Goal: Information Seeking & Learning: Learn about a topic

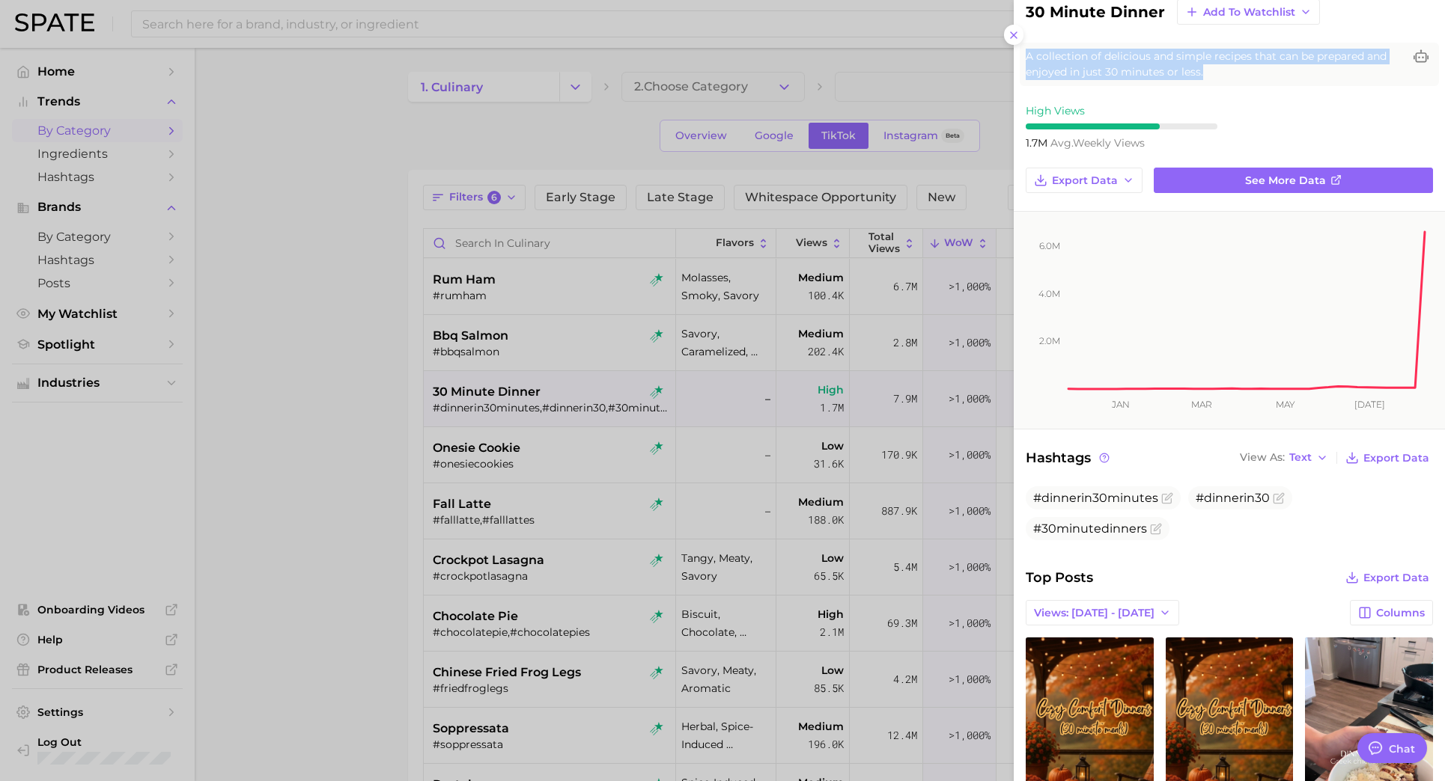
scroll to position [56, 0]
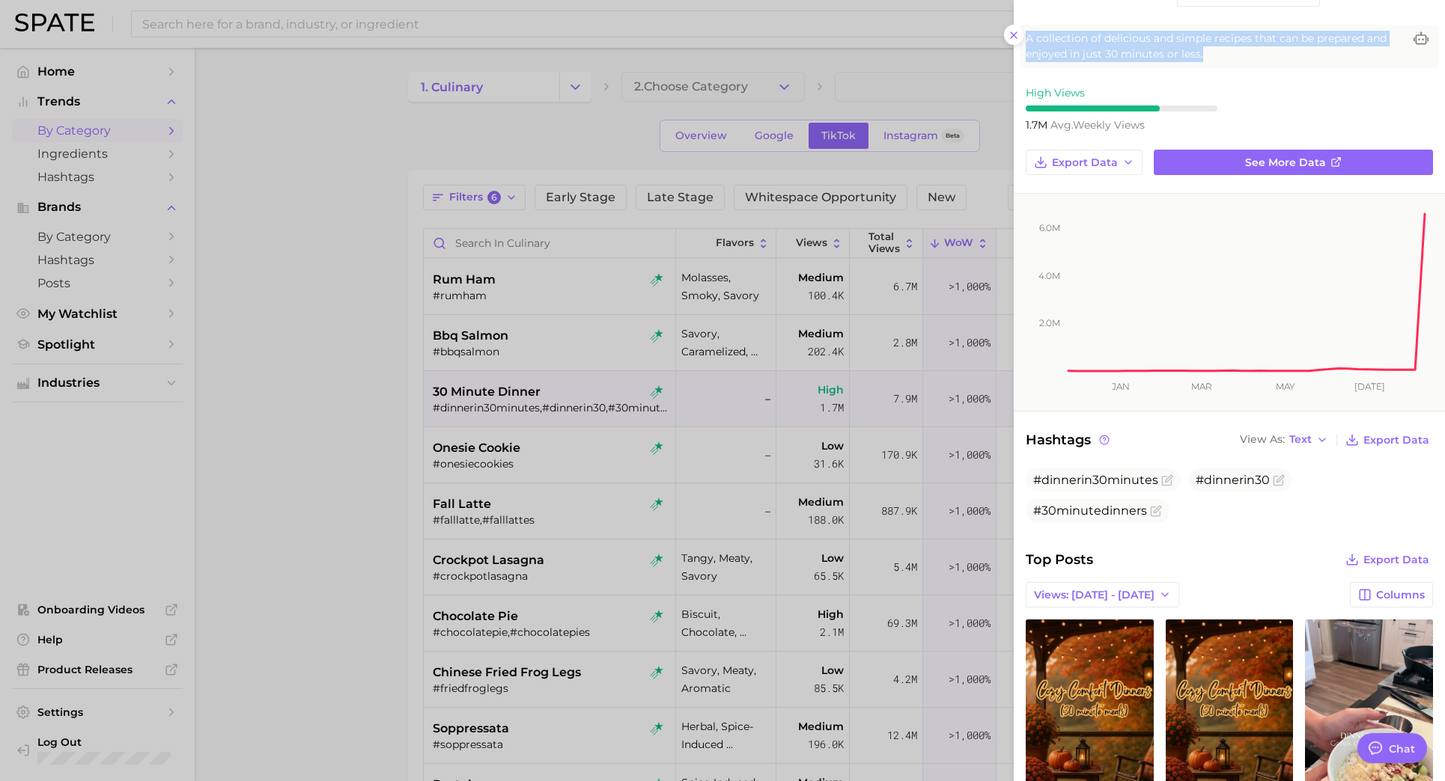
type textarea "x"
click at [513, 50] on div at bounding box center [722, 390] width 1445 height 781
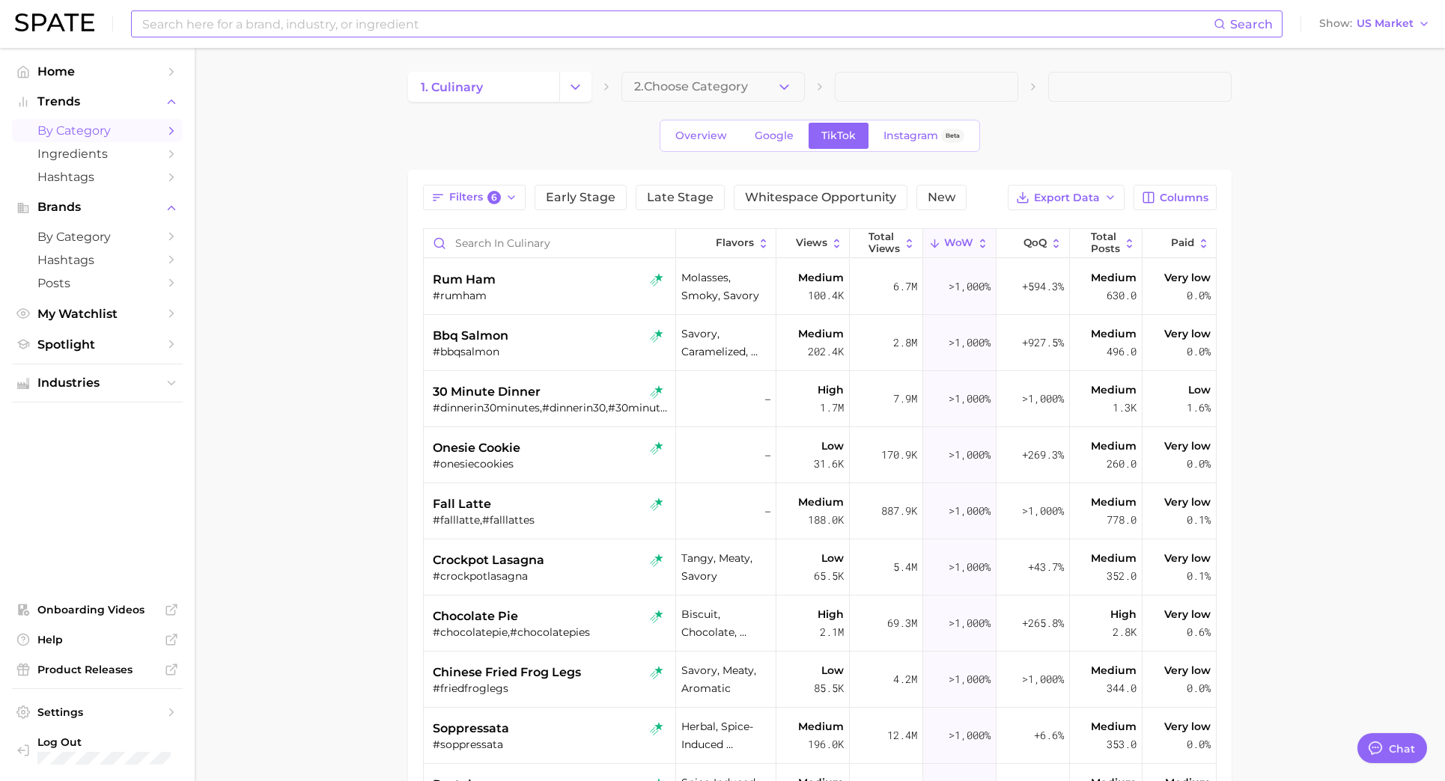
click at [511, 32] on input at bounding box center [677, 23] width 1073 height 25
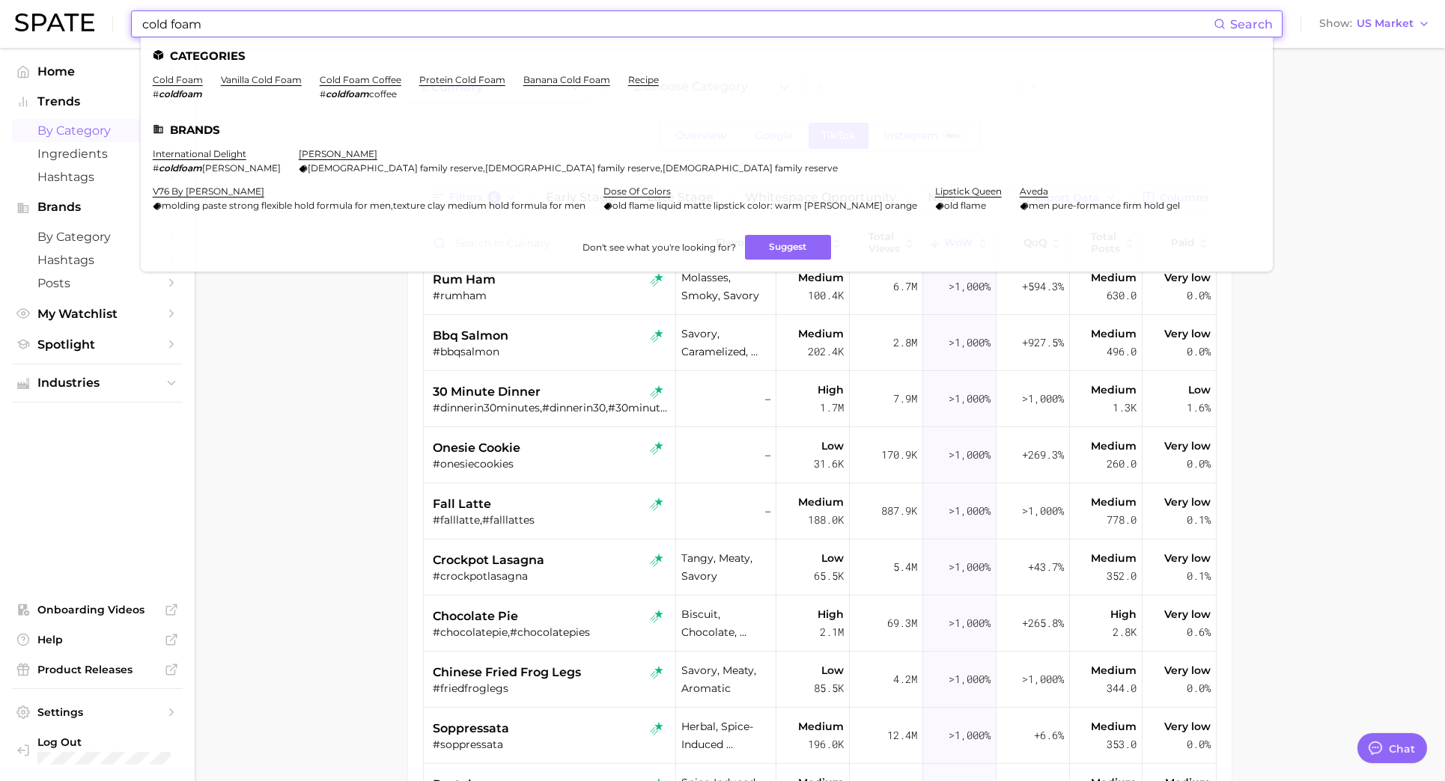
type input "cold foam"
click at [299, 256] on li "Don't see what you're looking for? Suggest" at bounding box center [707, 247] width 1108 height 25
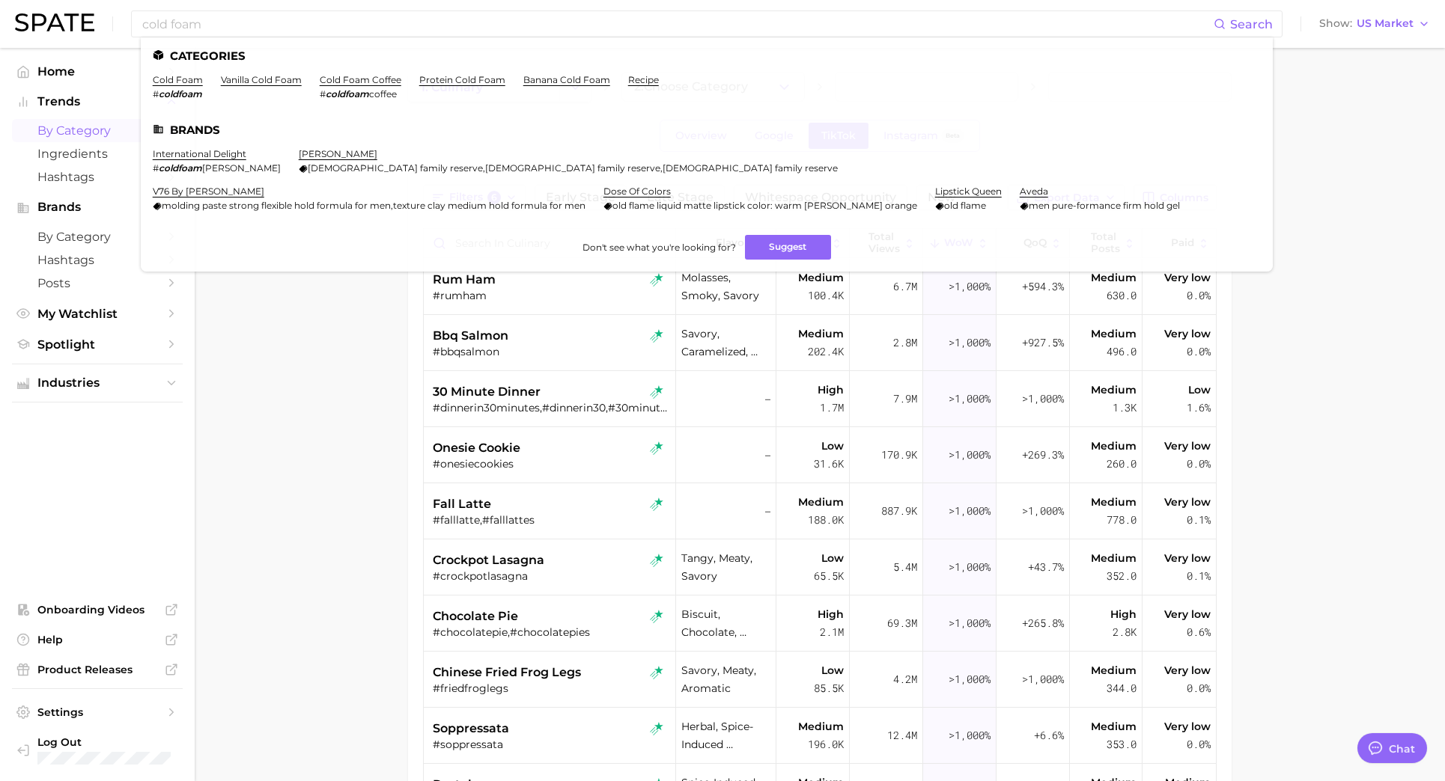
click at [308, 400] on main "1. culinary 2. Choose Category Overview Google TikTok Instagram Beta Filters 6 …" at bounding box center [820, 574] width 1250 height 1052
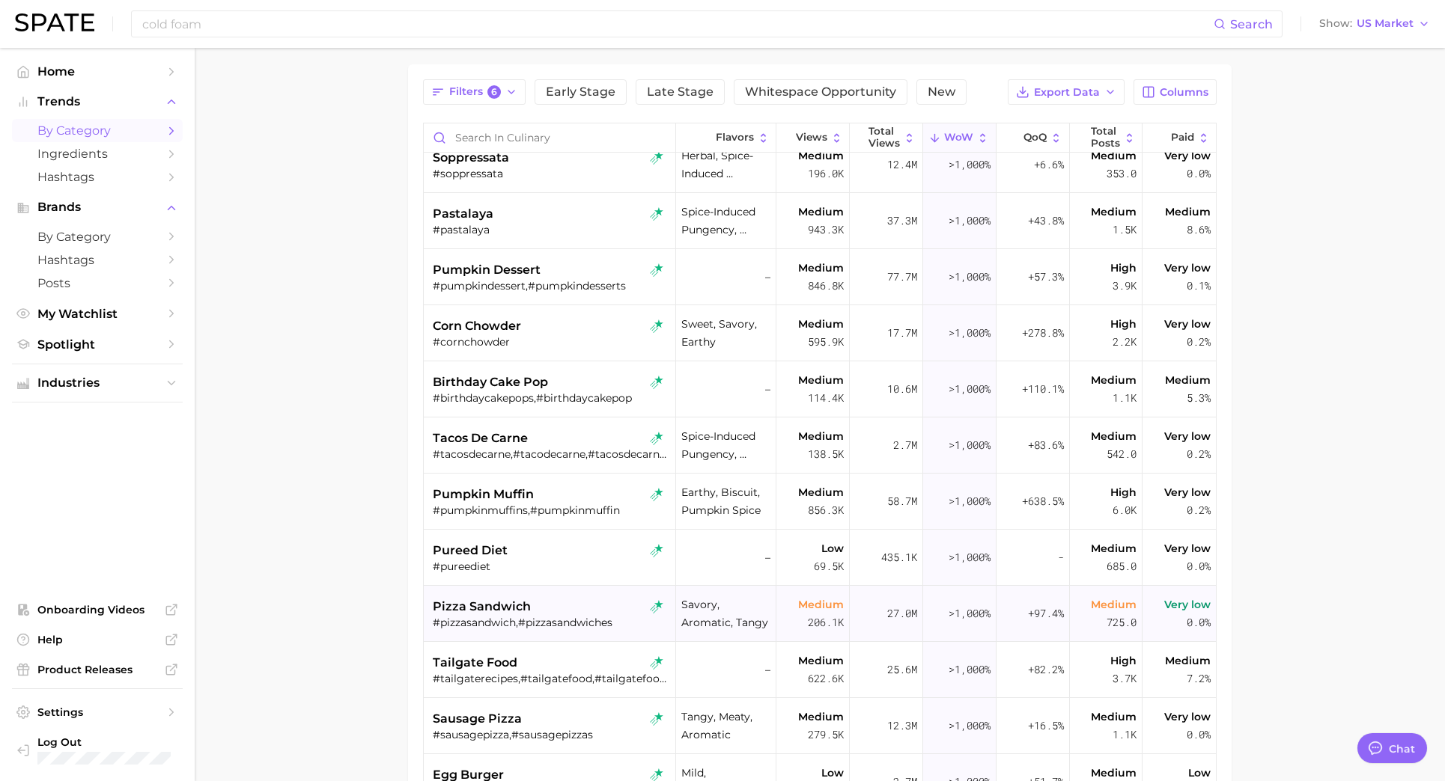
scroll to position [491, 0]
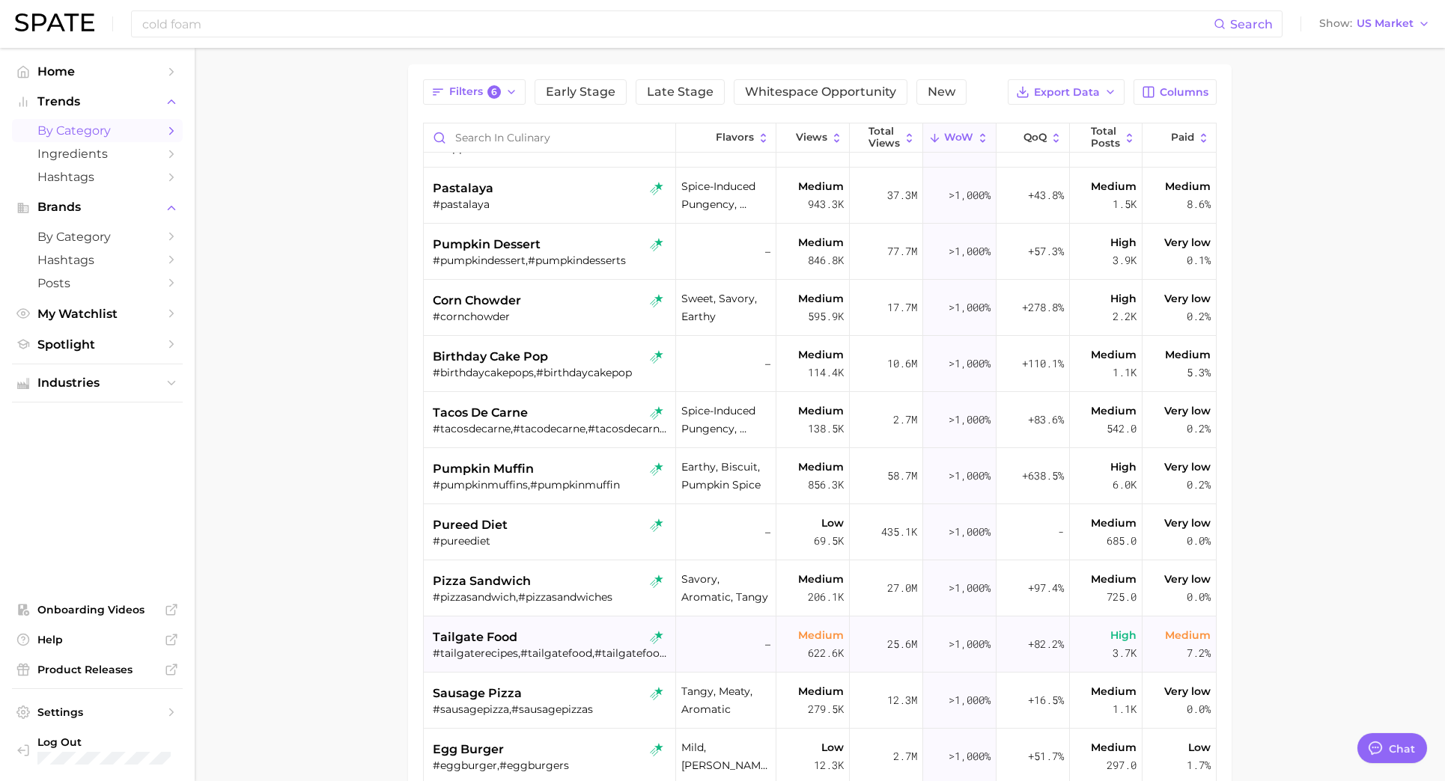
click at [582, 635] on div "tailgate food" at bounding box center [551, 638] width 237 height 18
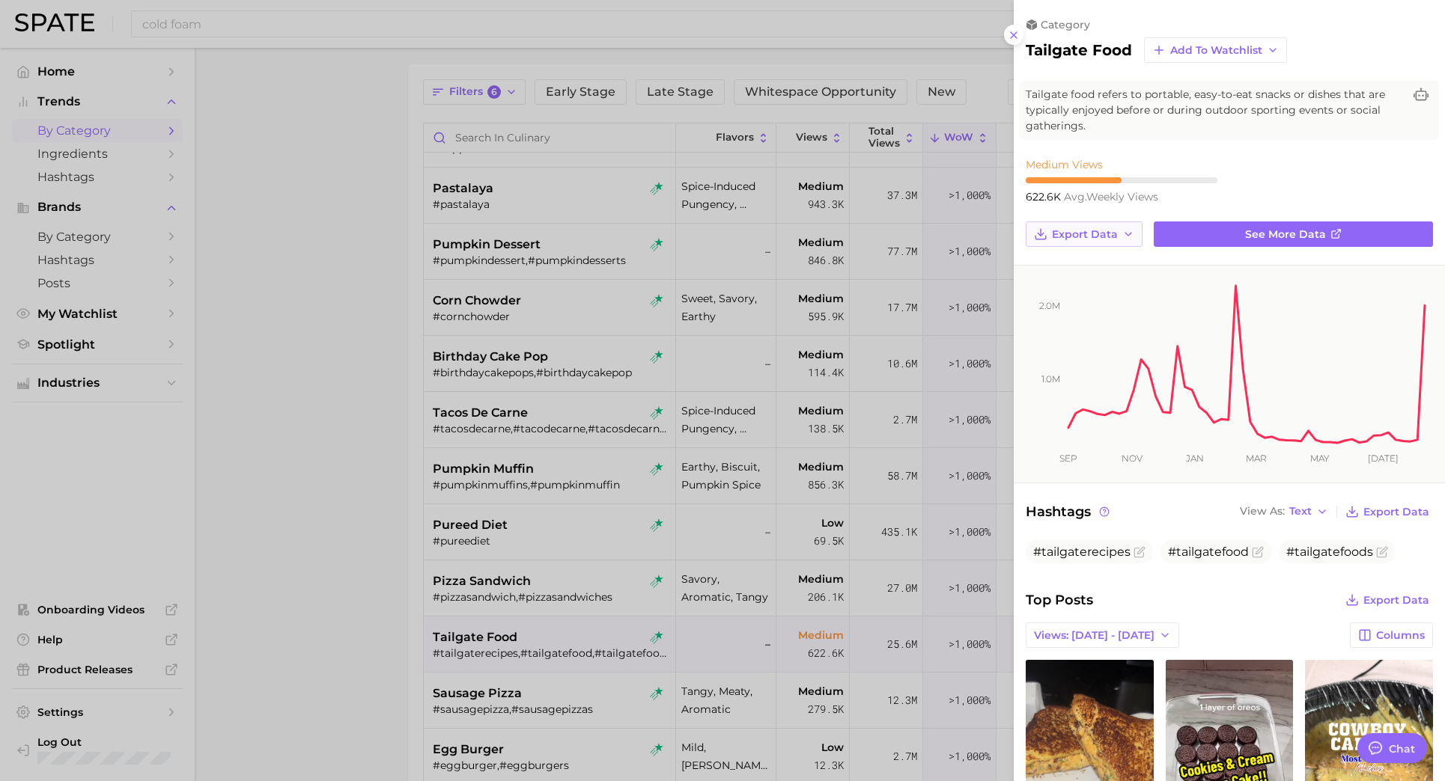
scroll to position [0, 0]
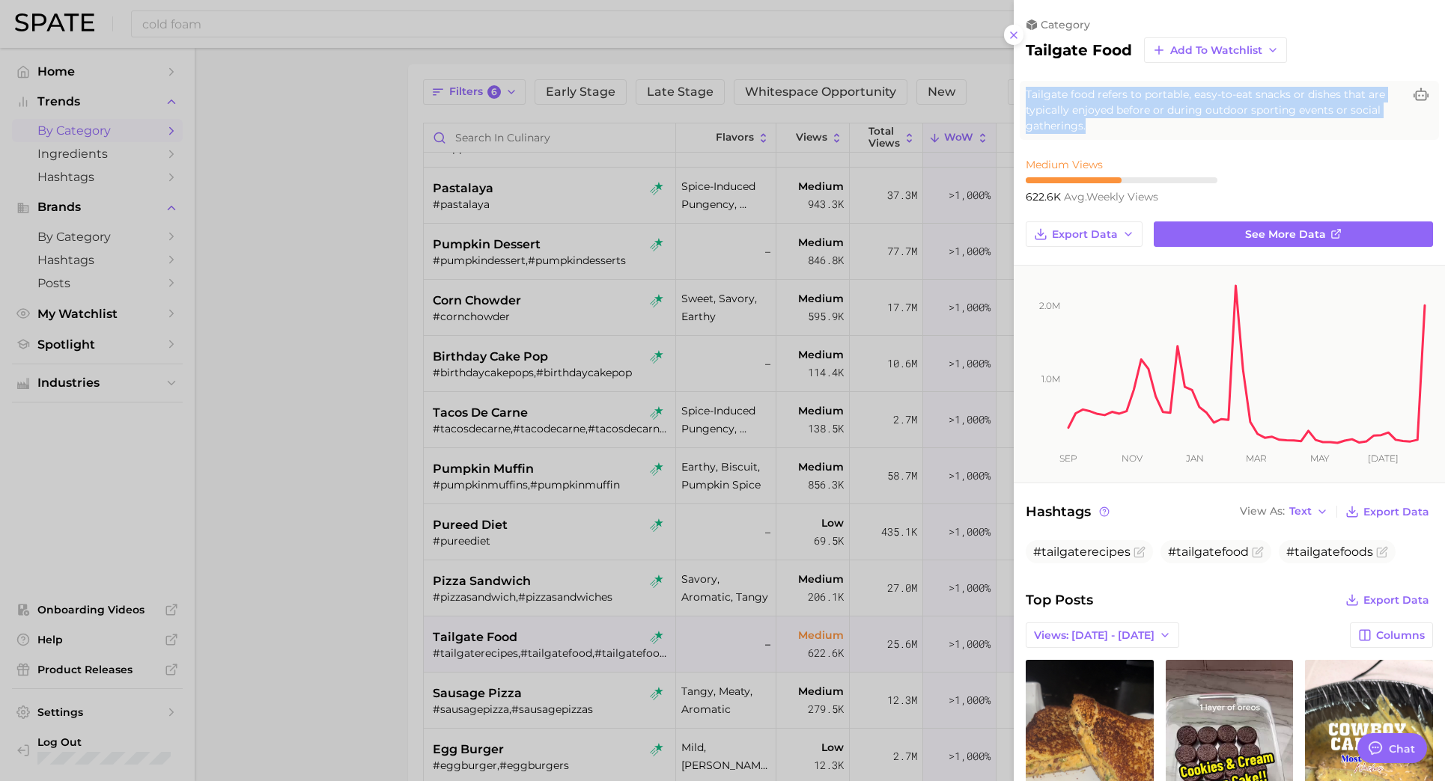
drag, startPoint x: 1099, startPoint y: 127, endPoint x: 1022, endPoint y: 94, distance: 84.1
click at [1022, 94] on div "Tailgate food refers to portable, easy-to-eat snacks or dishes that are typical…" at bounding box center [1228, 110] width 419 height 59
copy span "Tailgate food refers to portable, easy-to-eat snacks or dishes that are typical…"
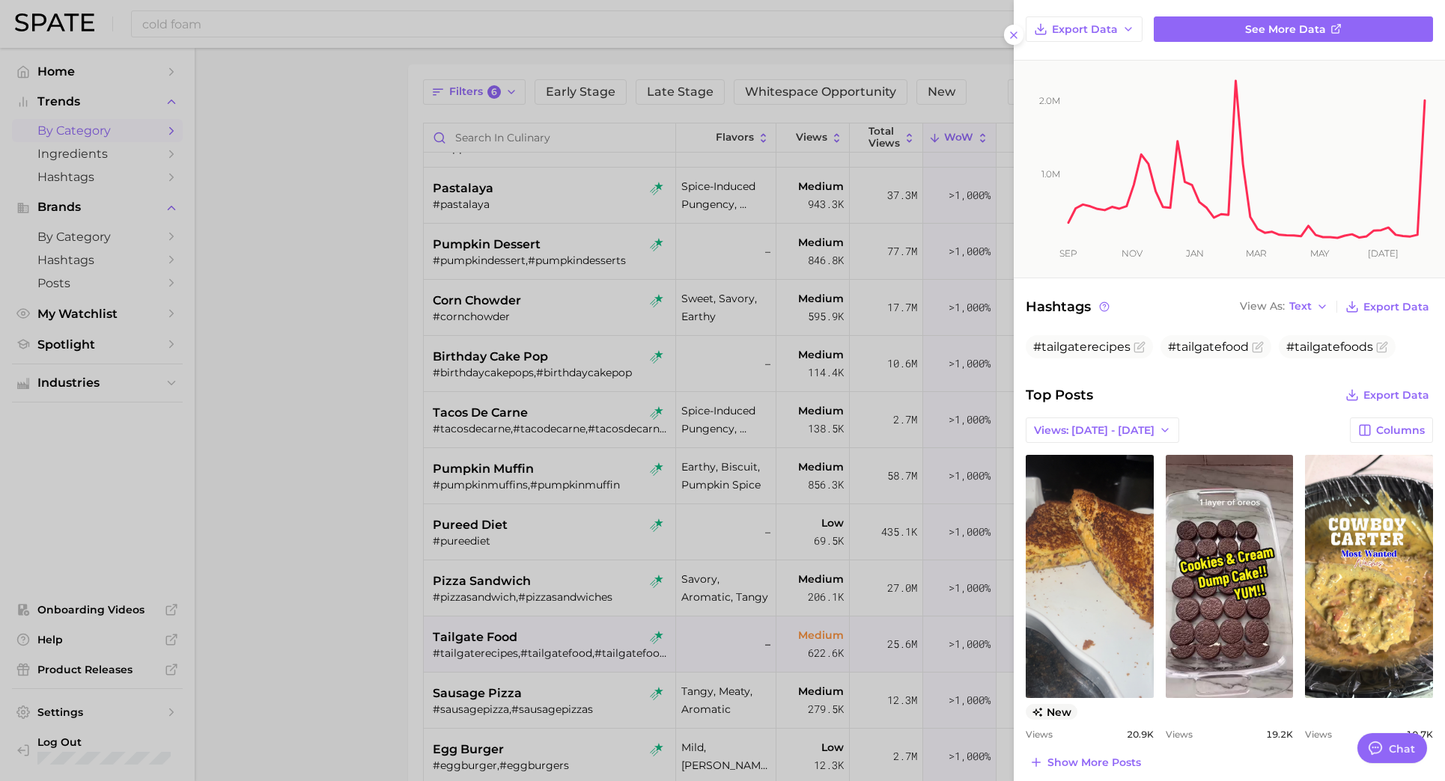
scroll to position [298, 0]
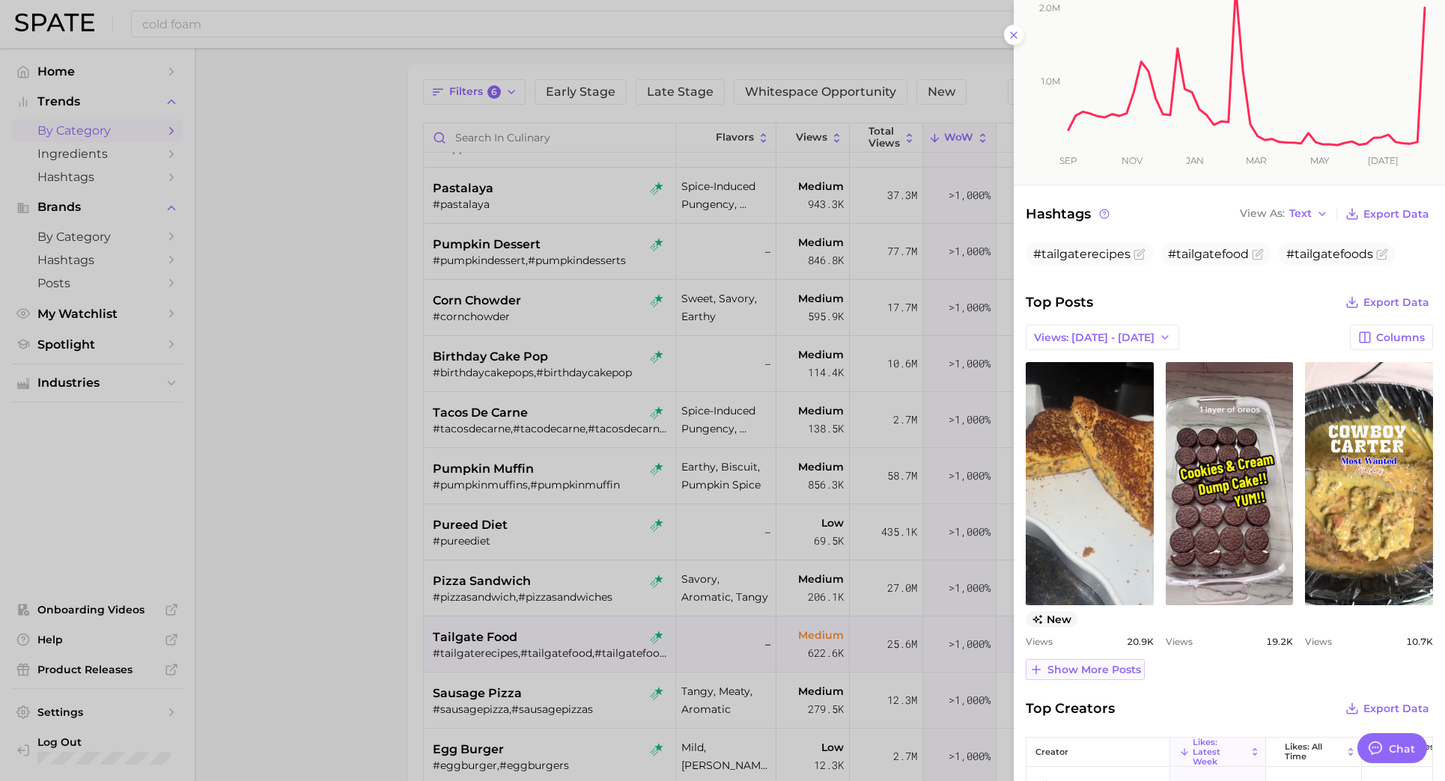
click at [1085, 660] on button "Show more posts" at bounding box center [1084, 669] width 119 height 21
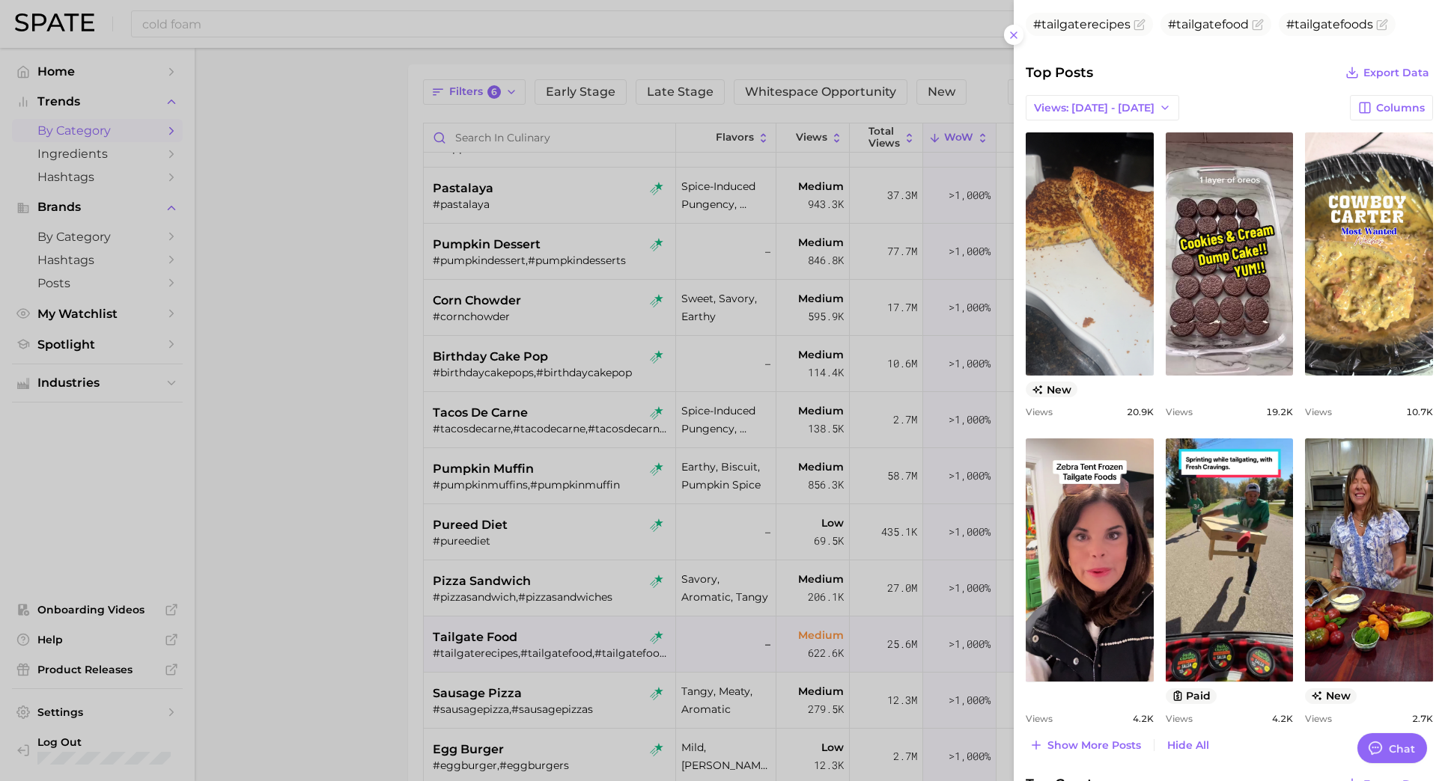
scroll to position [528, 0]
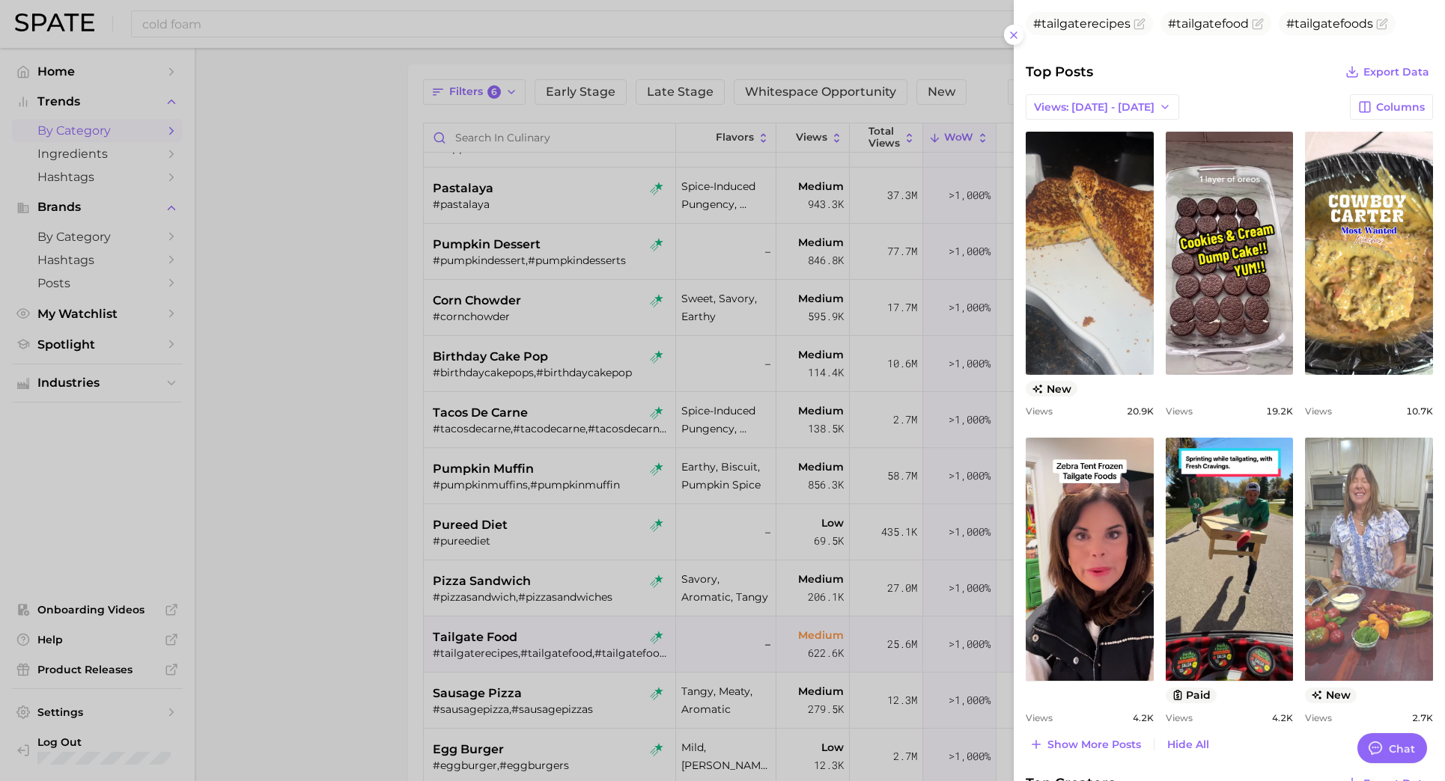
click at [1367, 537] on link "view post on TikTok" at bounding box center [1369, 559] width 128 height 243
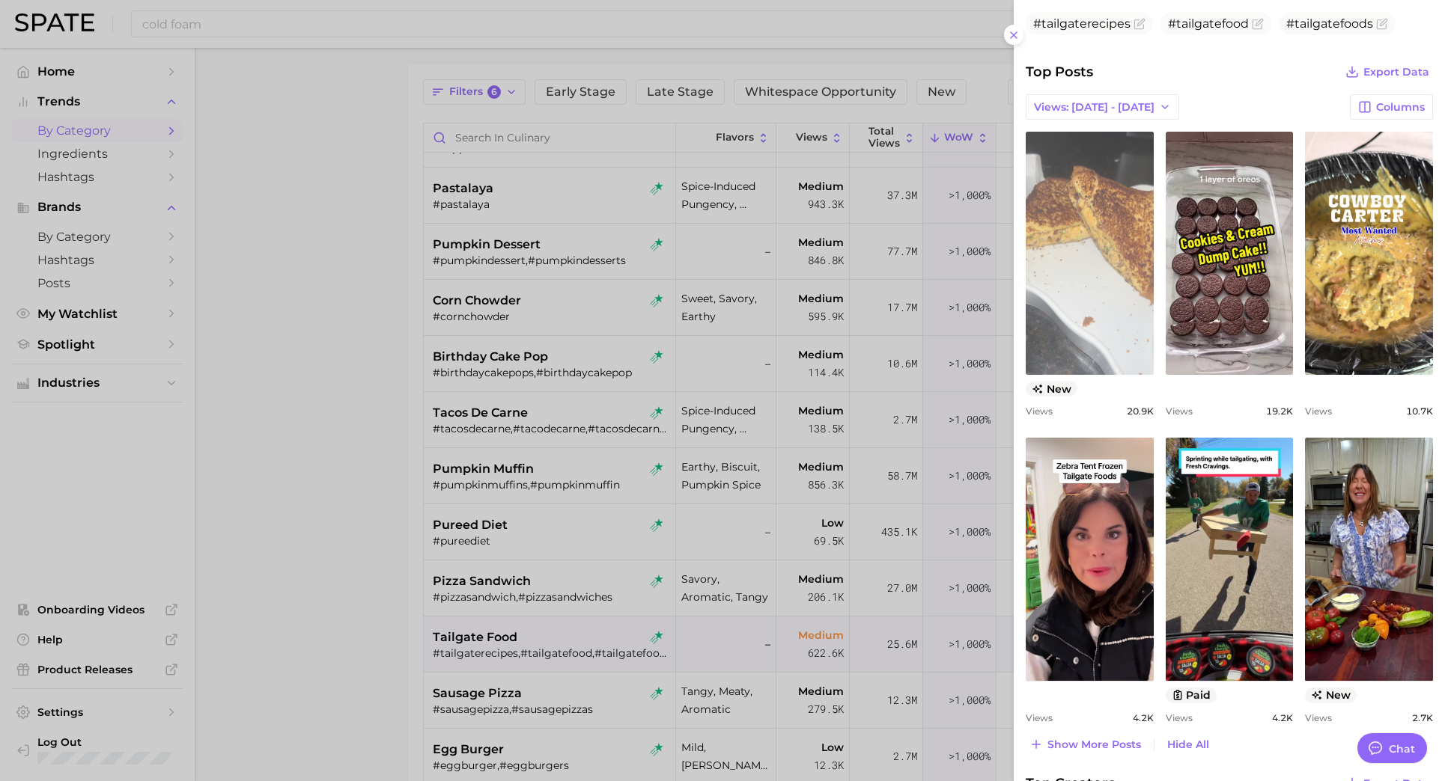
click at [1133, 243] on link "view post on TikTok" at bounding box center [1089, 253] width 128 height 243
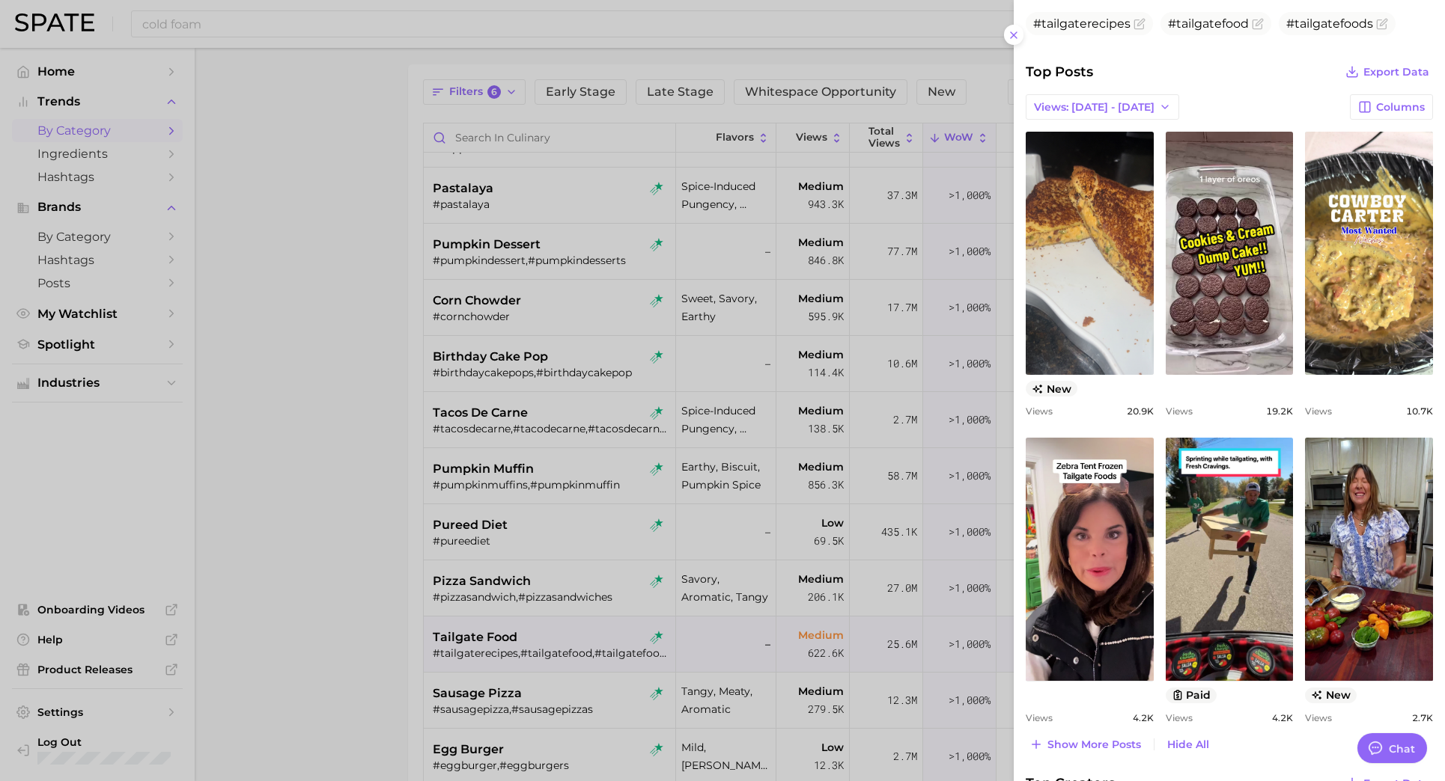
click at [559, 507] on div at bounding box center [722, 390] width 1445 height 781
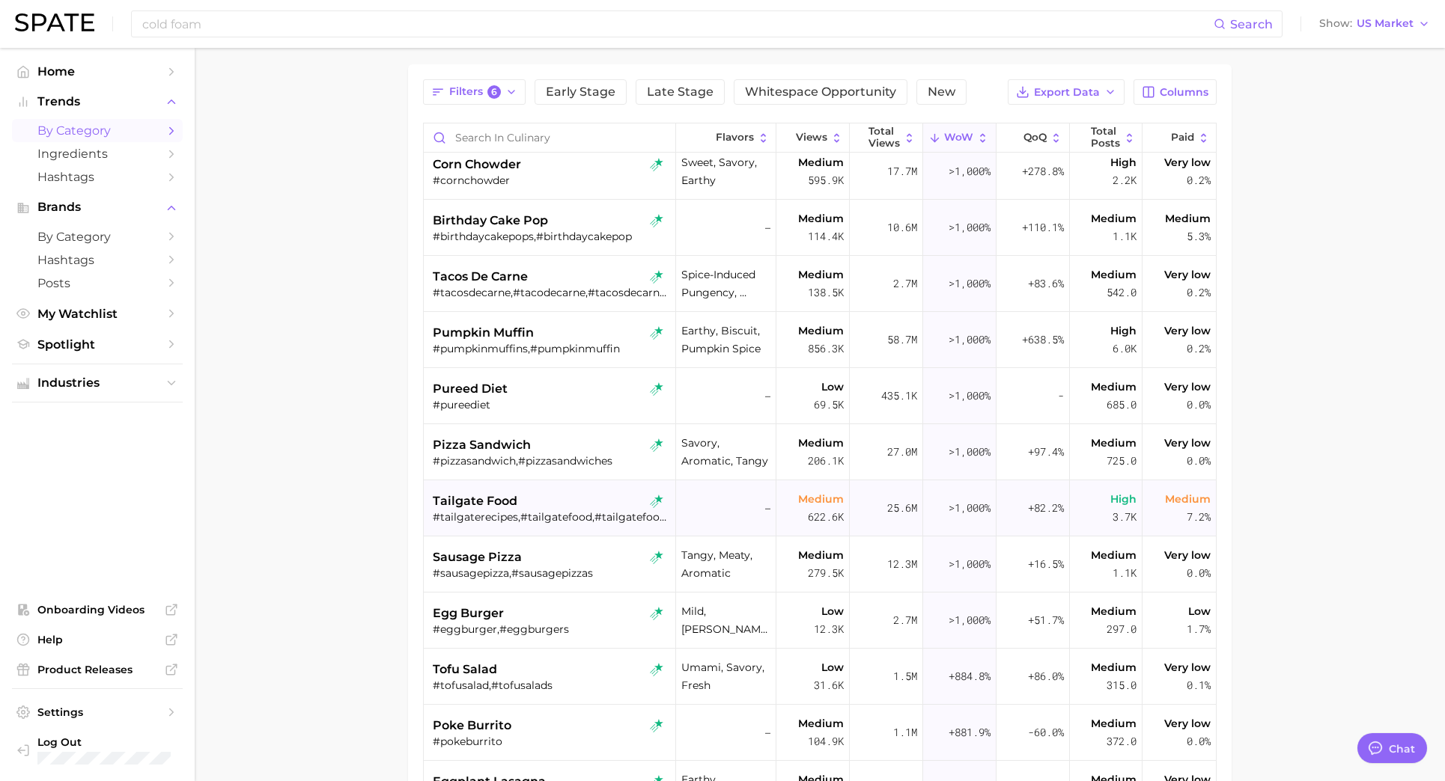
scroll to position [657, 0]
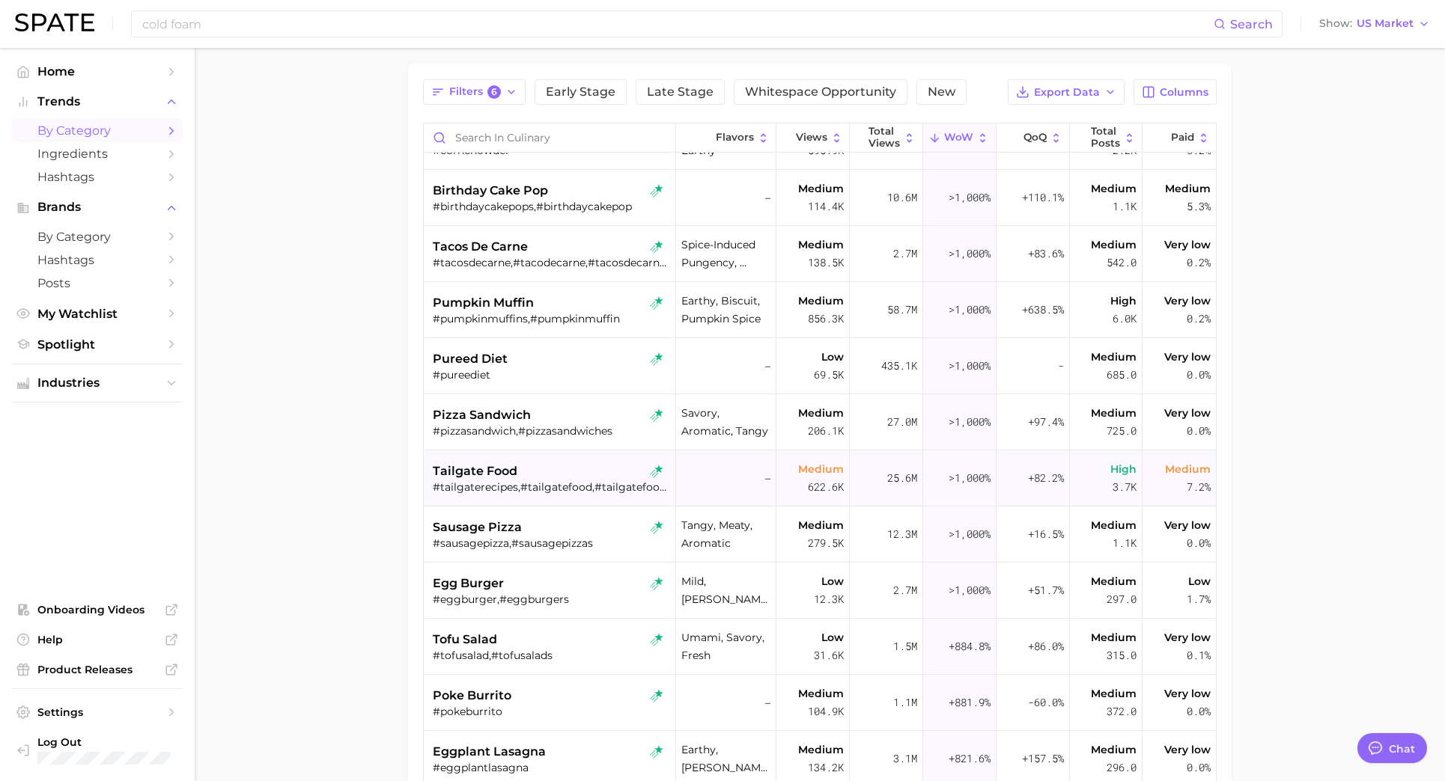
click at [593, 472] on div "tailgate food" at bounding box center [551, 472] width 237 height 18
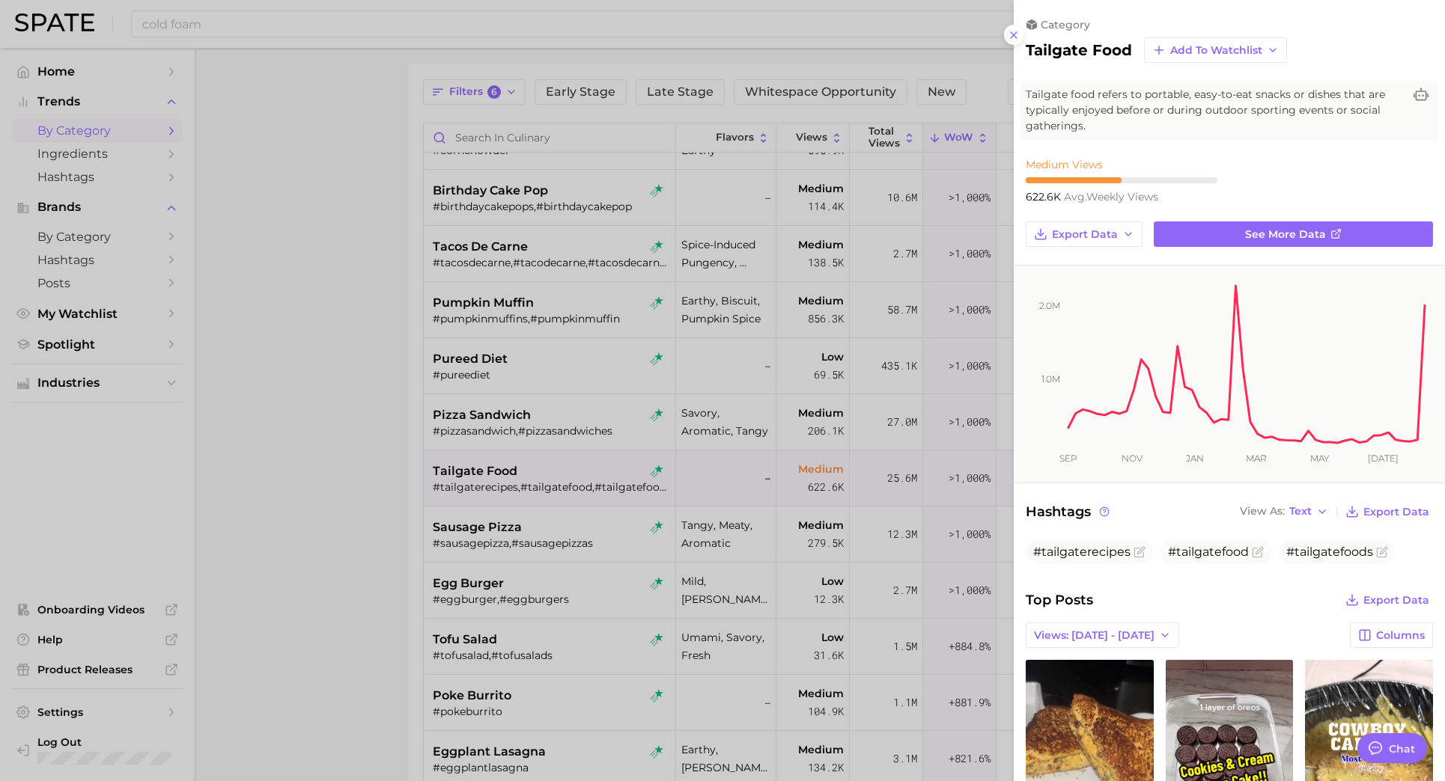
scroll to position [0, 0]
drag, startPoint x: 1132, startPoint y: 48, endPoint x: 1027, endPoint y: 48, distance: 104.8
click at [1027, 48] on div "tailgate food Add to Watchlist" at bounding box center [1228, 49] width 407 height 25
copy h2 "tailgate food"
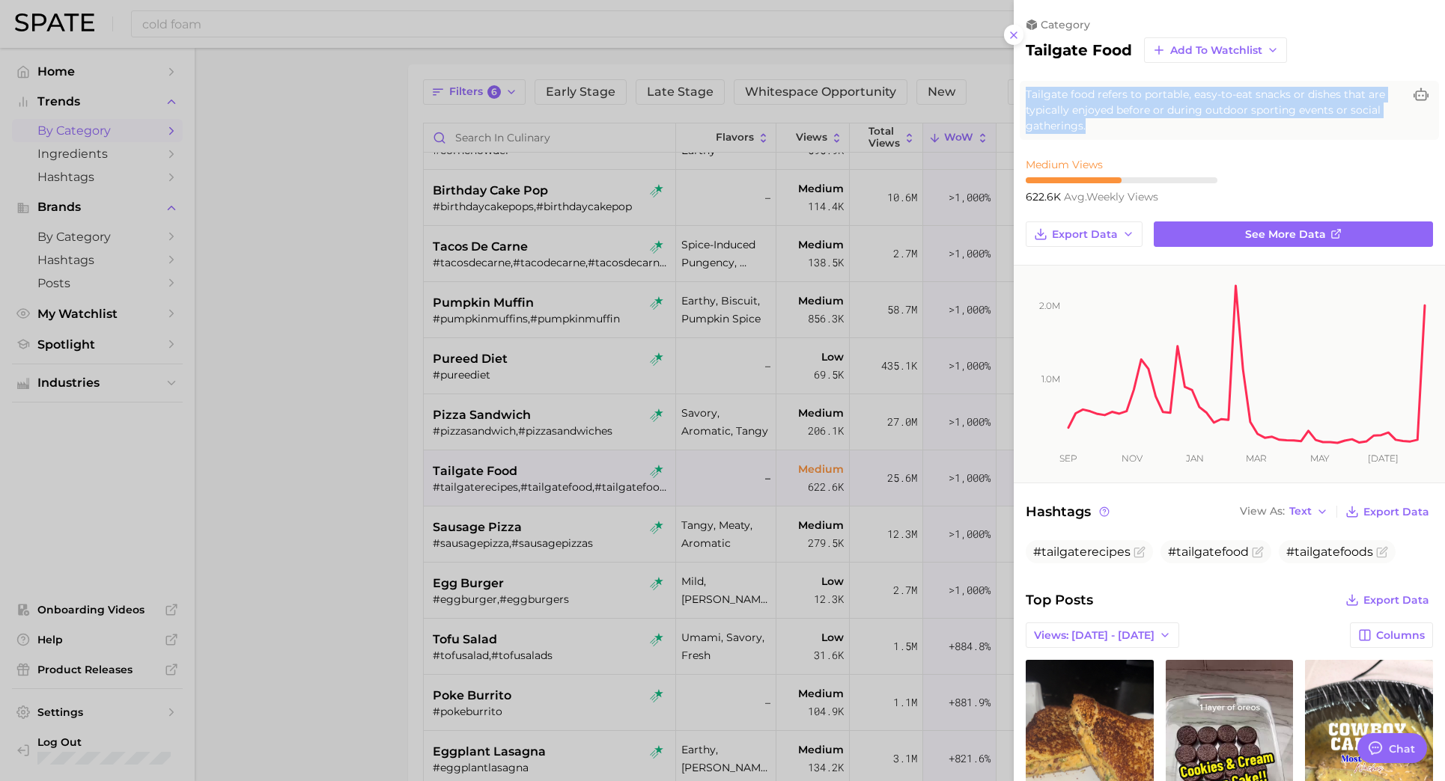
drag, startPoint x: 1105, startPoint y: 132, endPoint x: 1027, endPoint y: 93, distance: 87.4
click at [1027, 93] on span "Tailgate food refers to portable, easy-to-eat snacks or dishes that are typical…" at bounding box center [1213, 110] width 377 height 47
copy span "Tailgate food refers to portable, easy-to-eat snacks or dishes that are typical…"
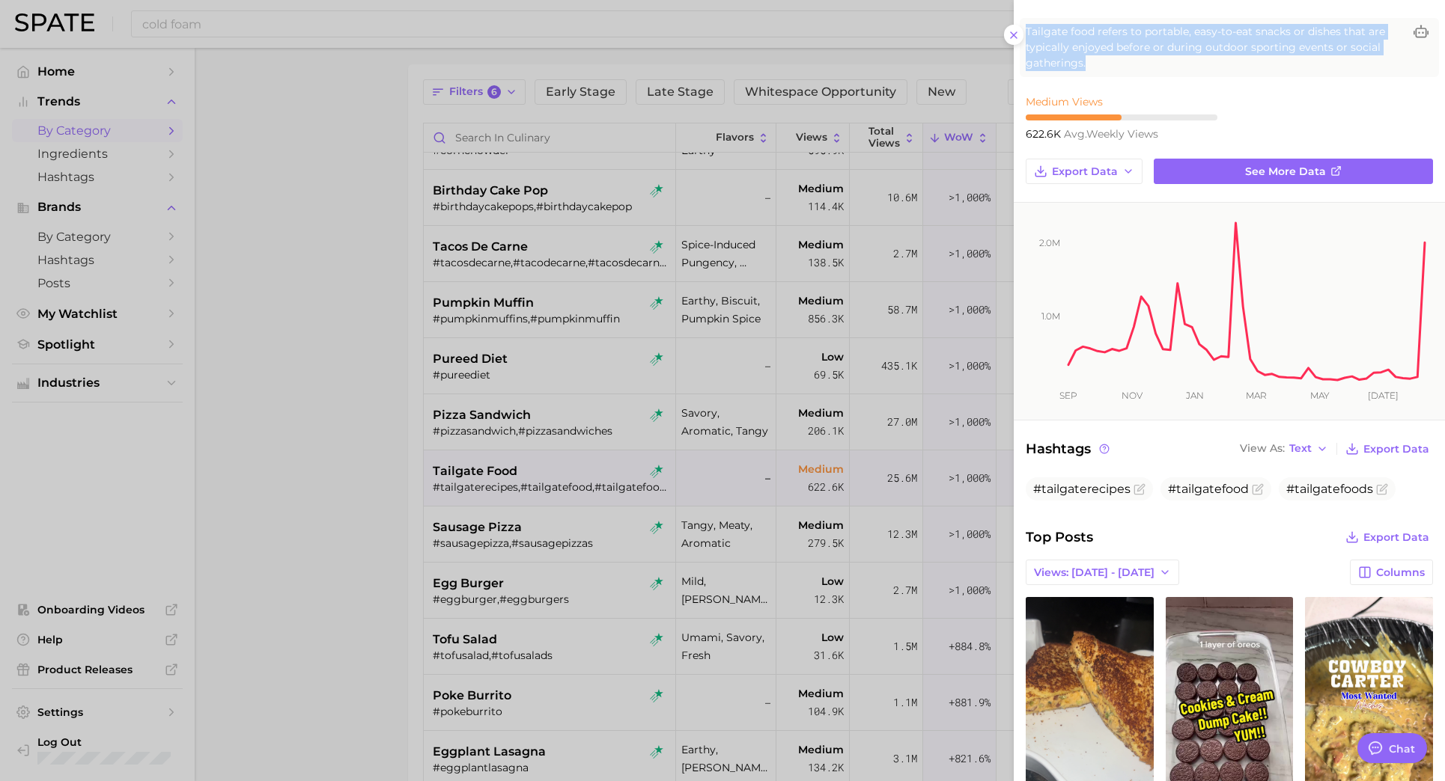
scroll to position [317, 0]
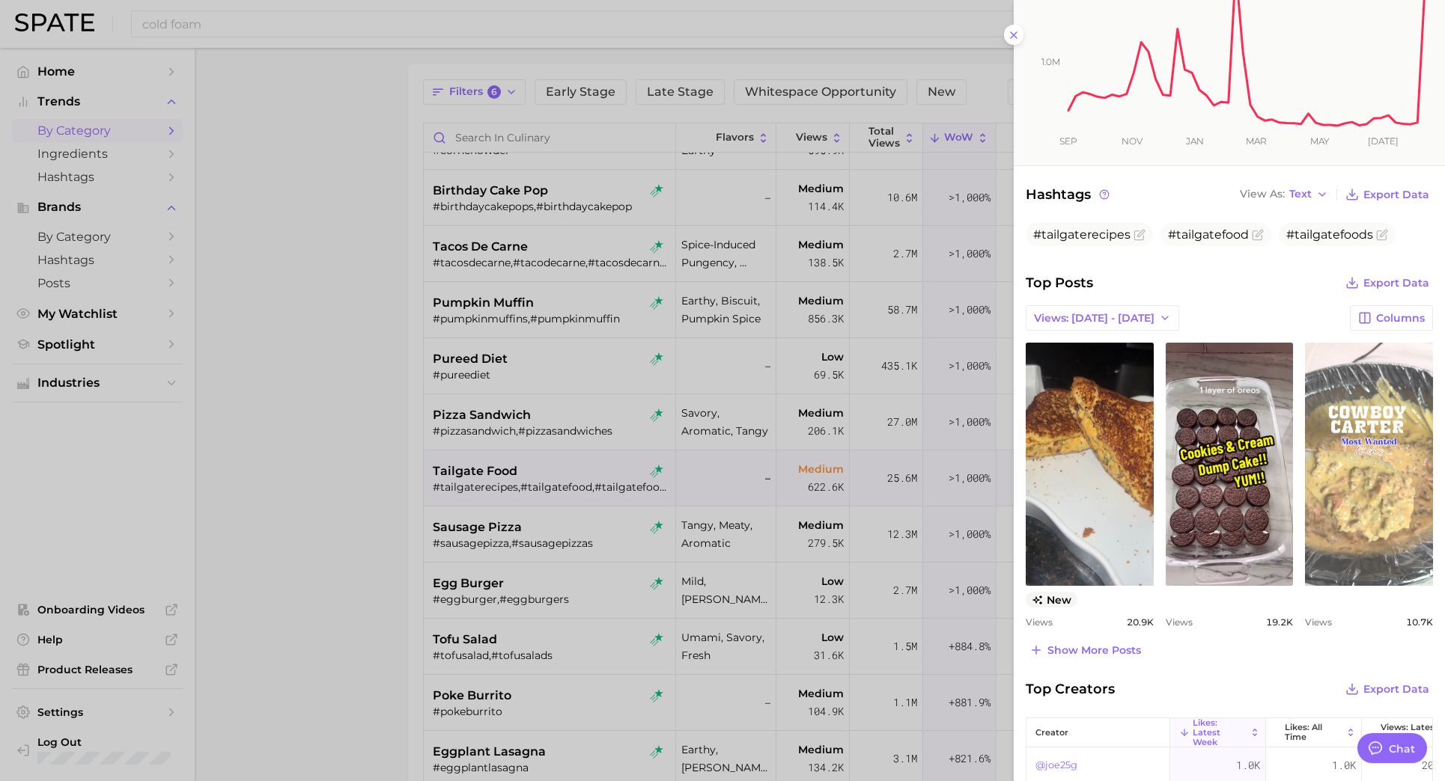
click at [1346, 496] on link "view post on TikTok" at bounding box center [1369, 464] width 128 height 243
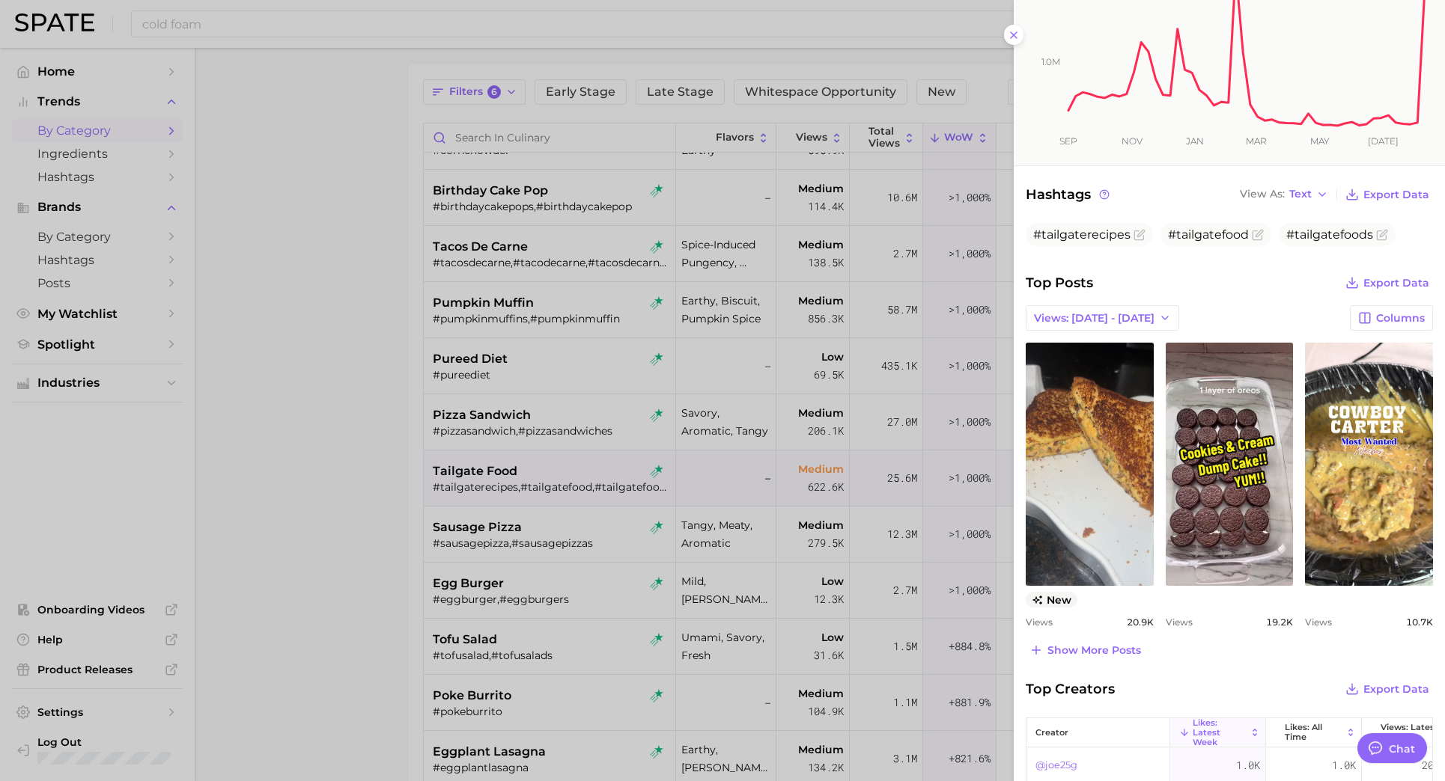
scroll to position [0, 0]
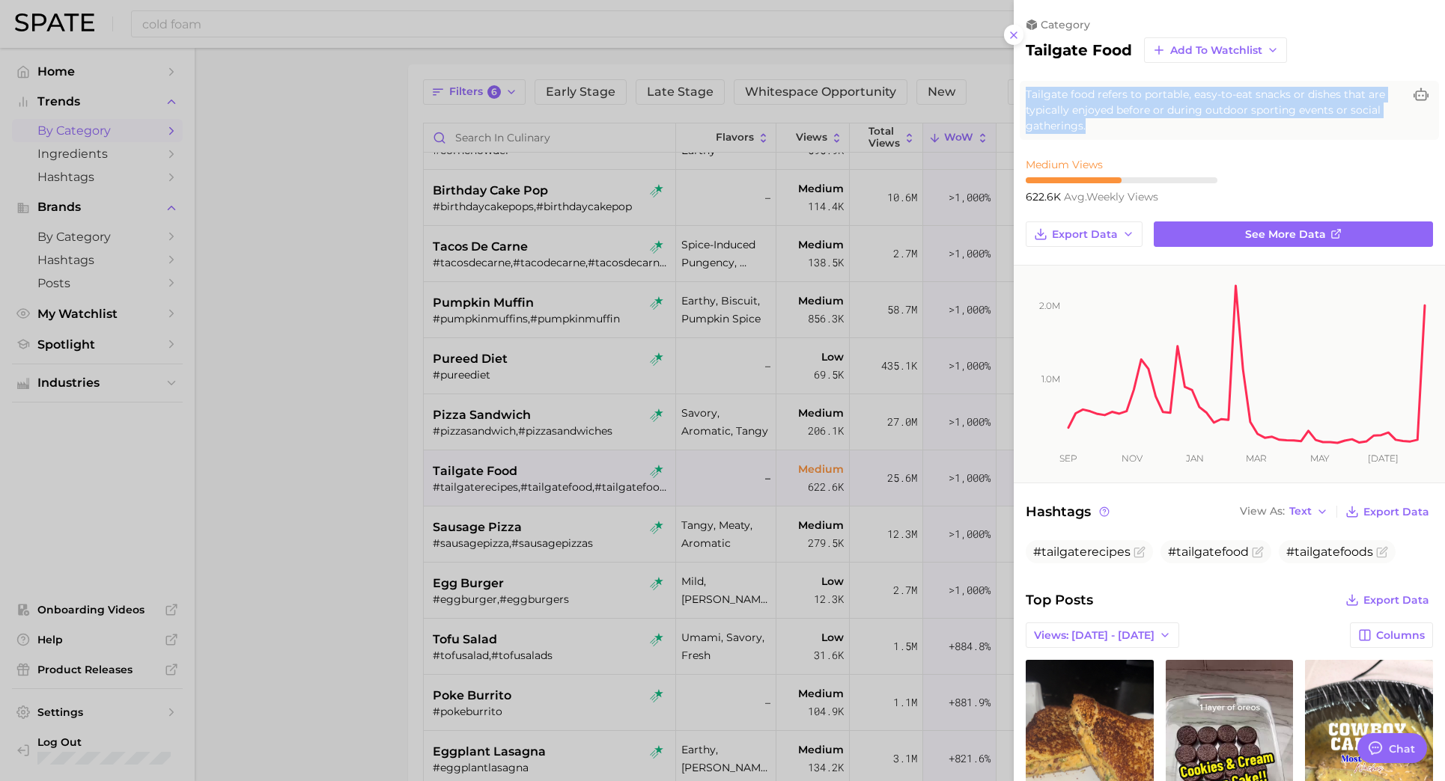
click at [1093, 123] on span "Tailgate food refers to portable, easy-to-eat snacks or dishes that are typical…" at bounding box center [1213, 110] width 377 height 47
drag, startPoint x: 1088, startPoint y: 123, endPoint x: 1025, endPoint y: 90, distance: 72.0
click at [1025, 91] on span "Tailgate food refers to portable, easy-to-eat snacks or dishes that are typical…" at bounding box center [1213, 110] width 377 height 47
copy span "Tailgate food refers to portable, easy-to-eat snacks or dishes that are typical…"
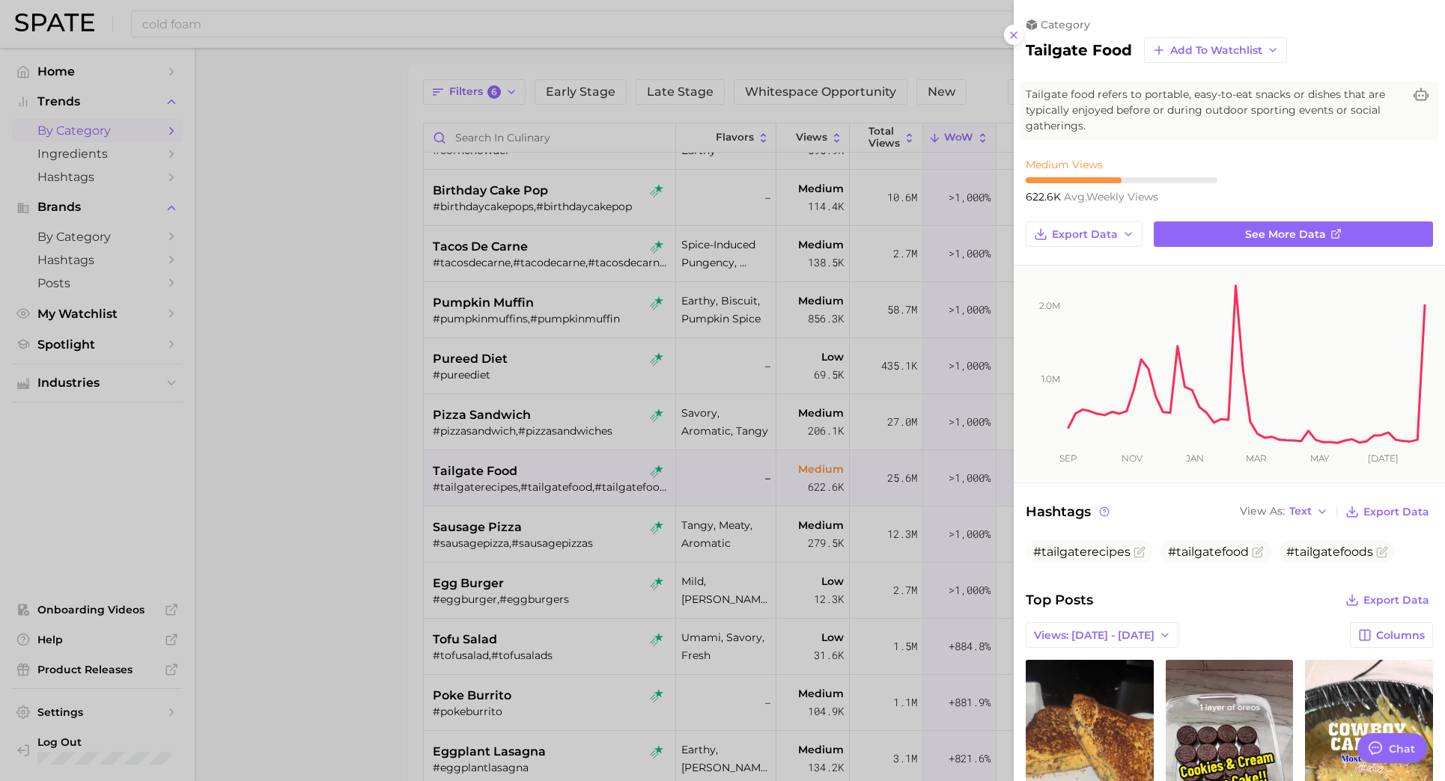
click at [512, 27] on div at bounding box center [722, 390] width 1445 height 781
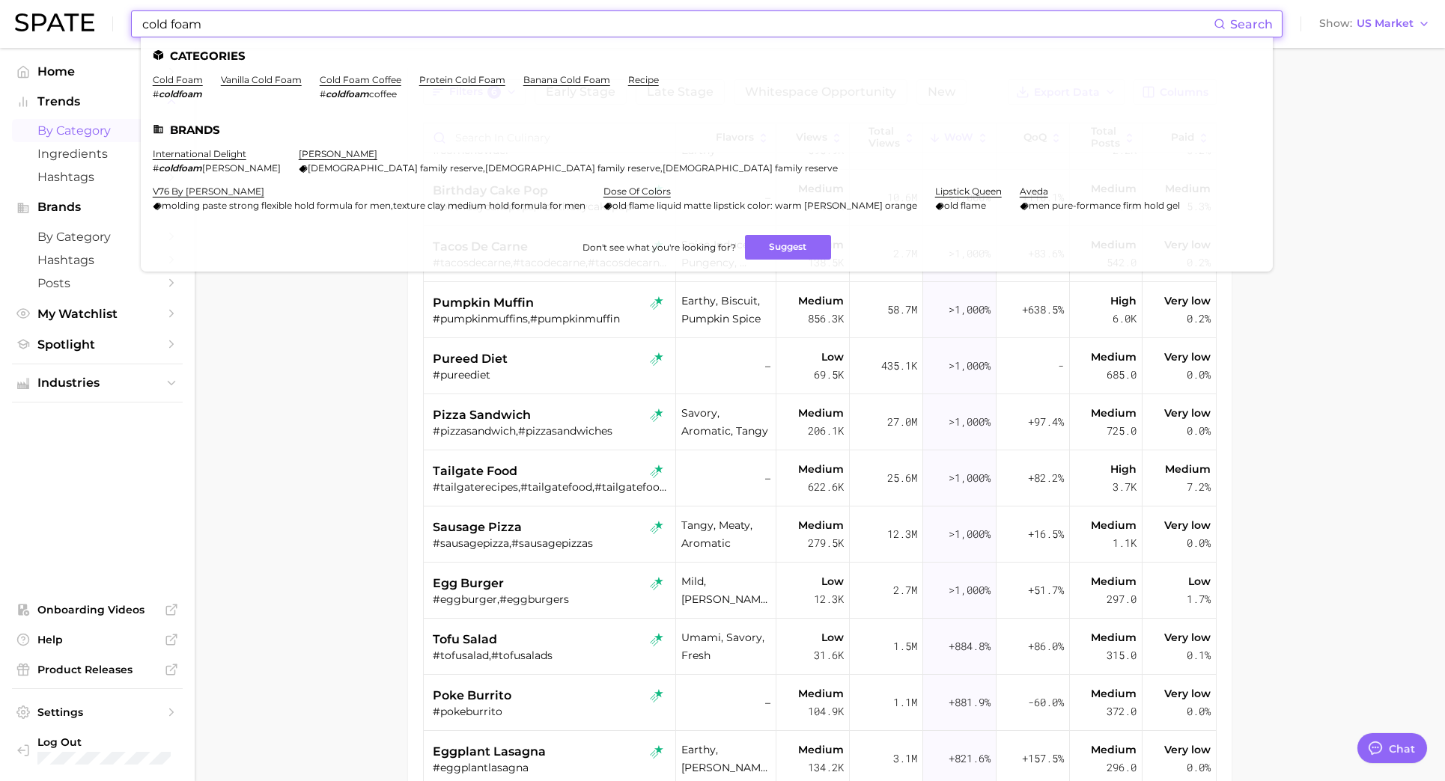
click at [512, 27] on input "cold foam" at bounding box center [677, 23] width 1073 height 25
click at [193, 80] on link "cold foam" at bounding box center [178, 79] width 50 height 11
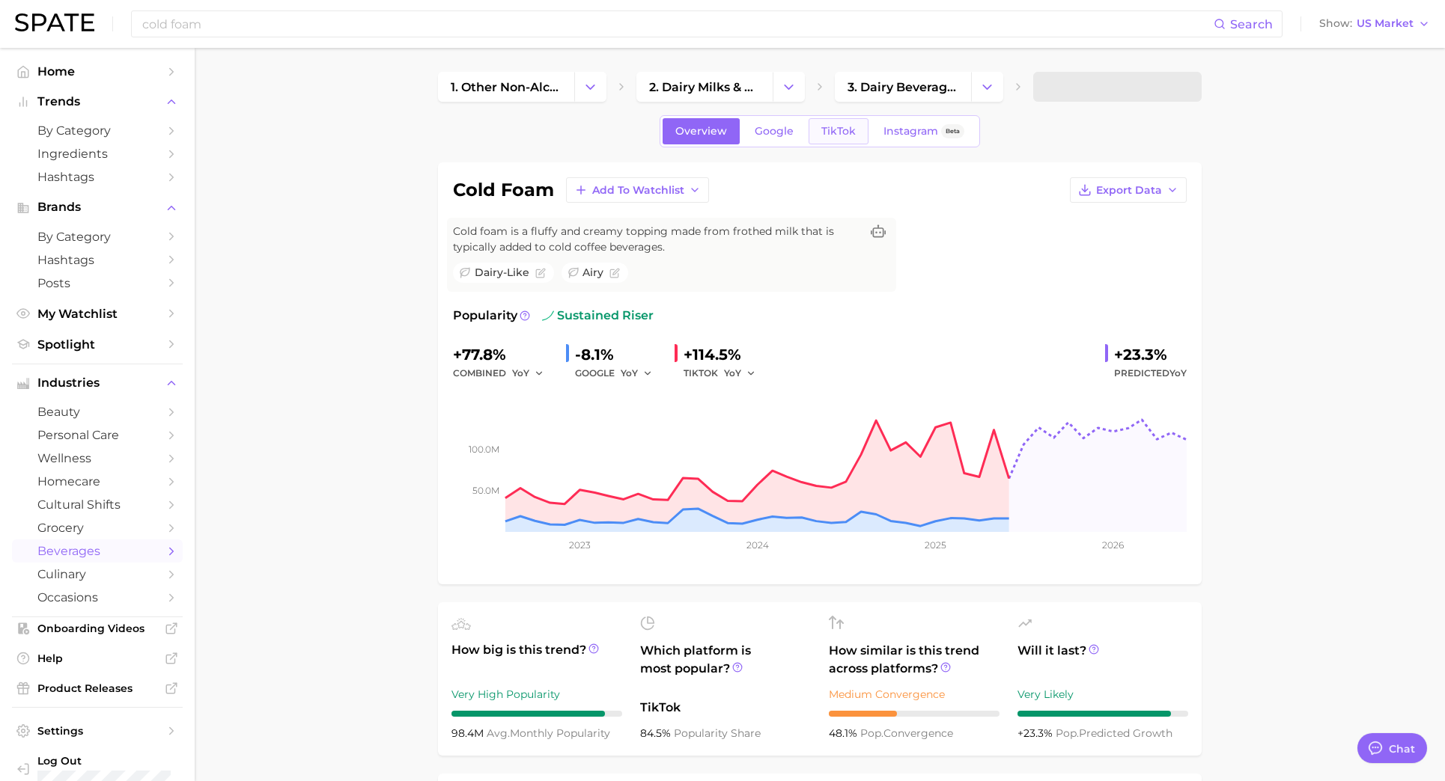
click at [838, 133] on span "TikTok" at bounding box center [838, 131] width 34 height 13
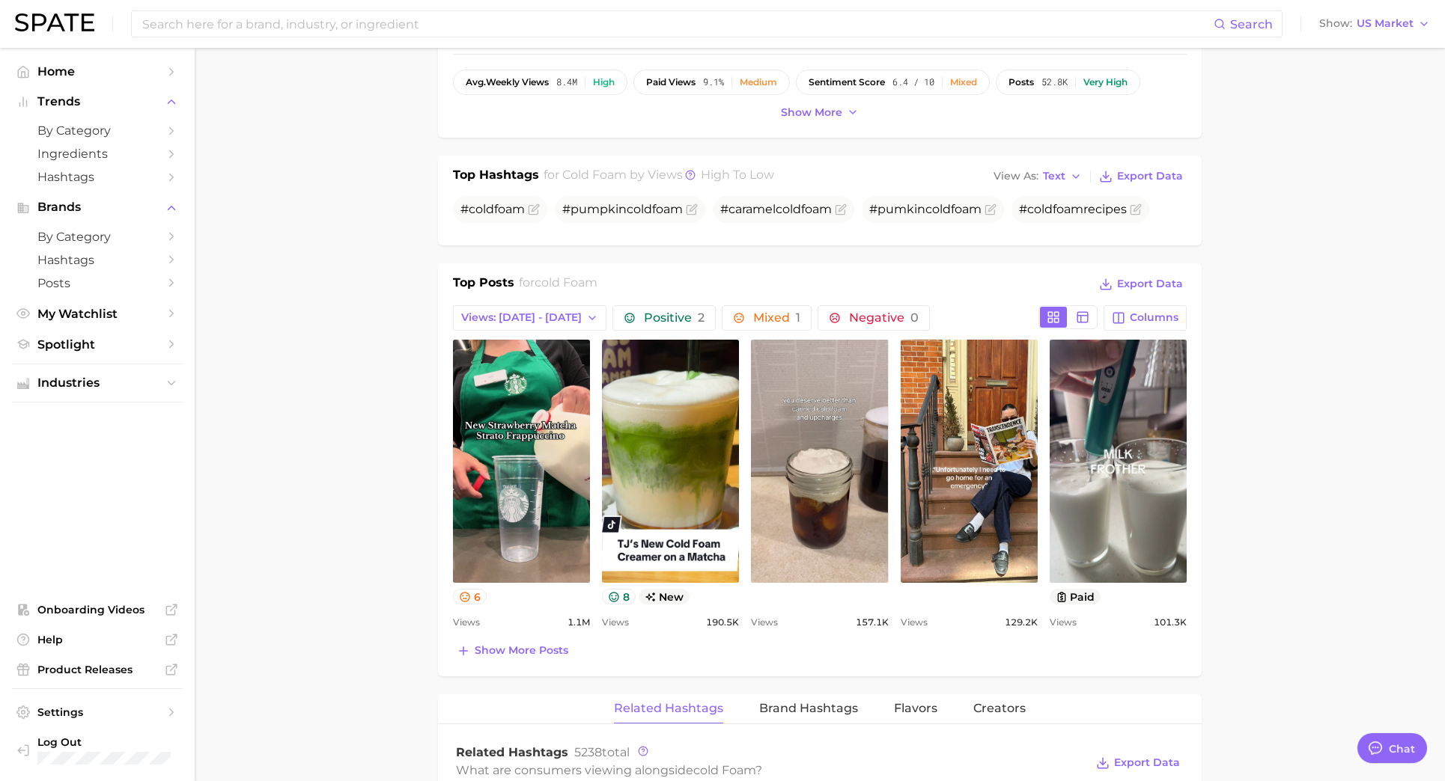
scroll to position [558, 0]
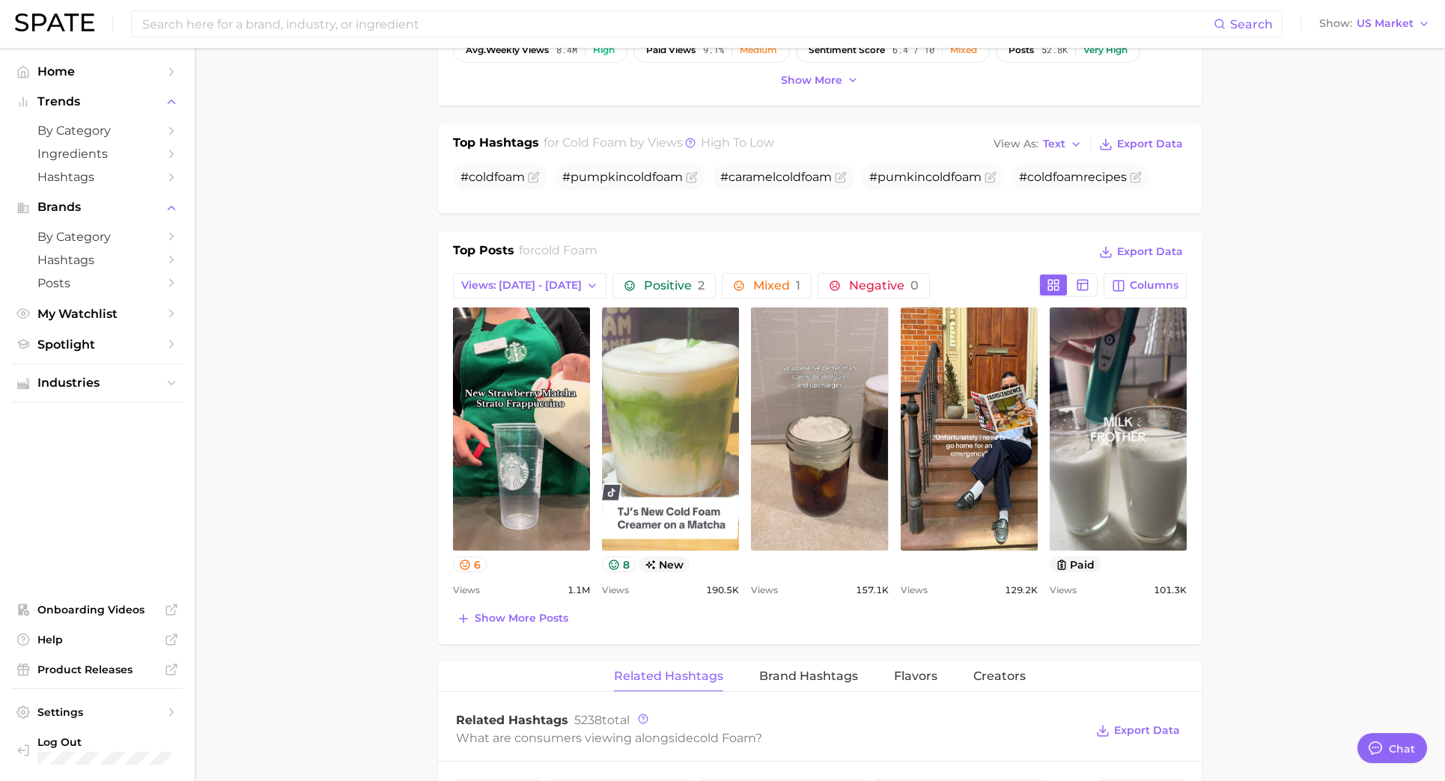
click at [656, 442] on link "view post on TikTok" at bounding box center [670, 429] width 137 height 243
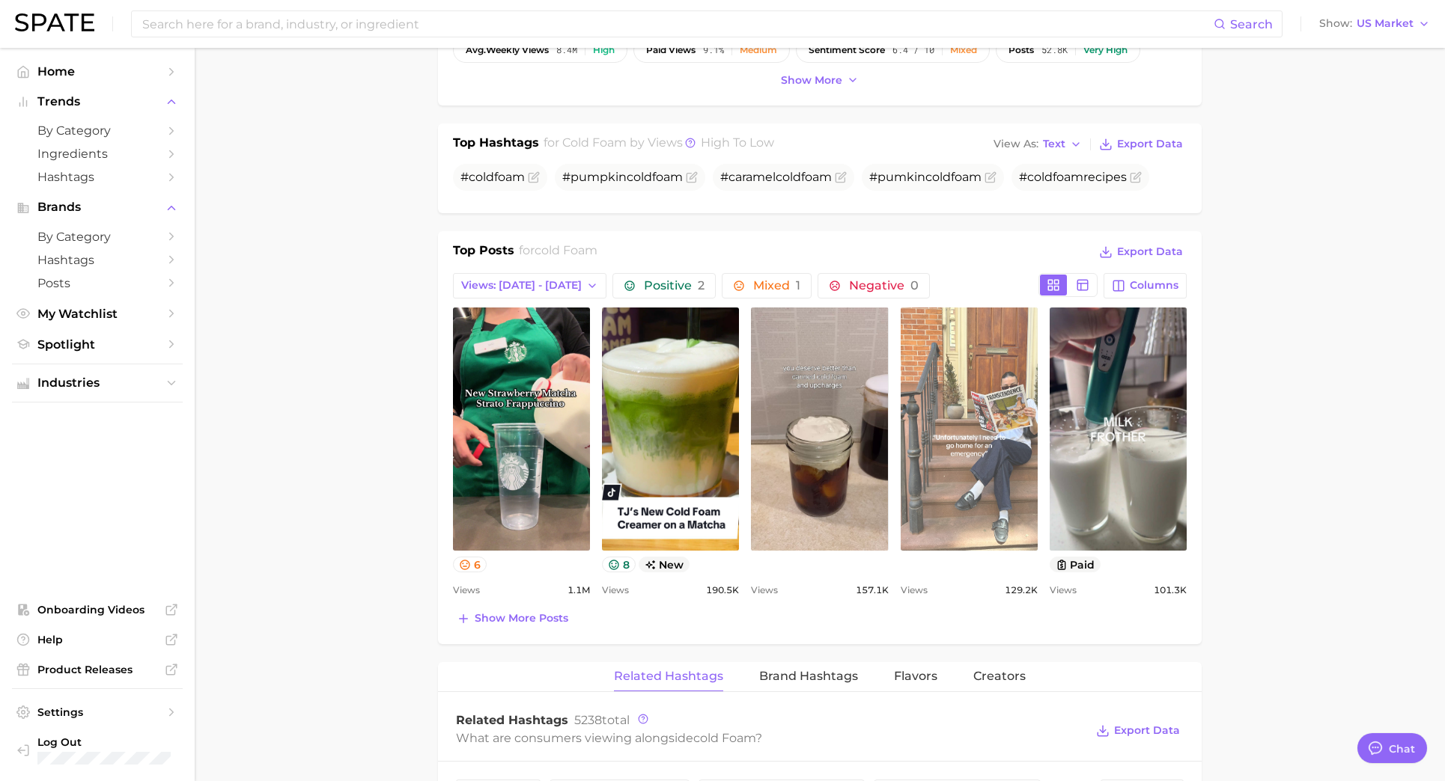
click at [935, 397] on link "view post on TikTok" at bounding box center [968, 429] width 137 height 243
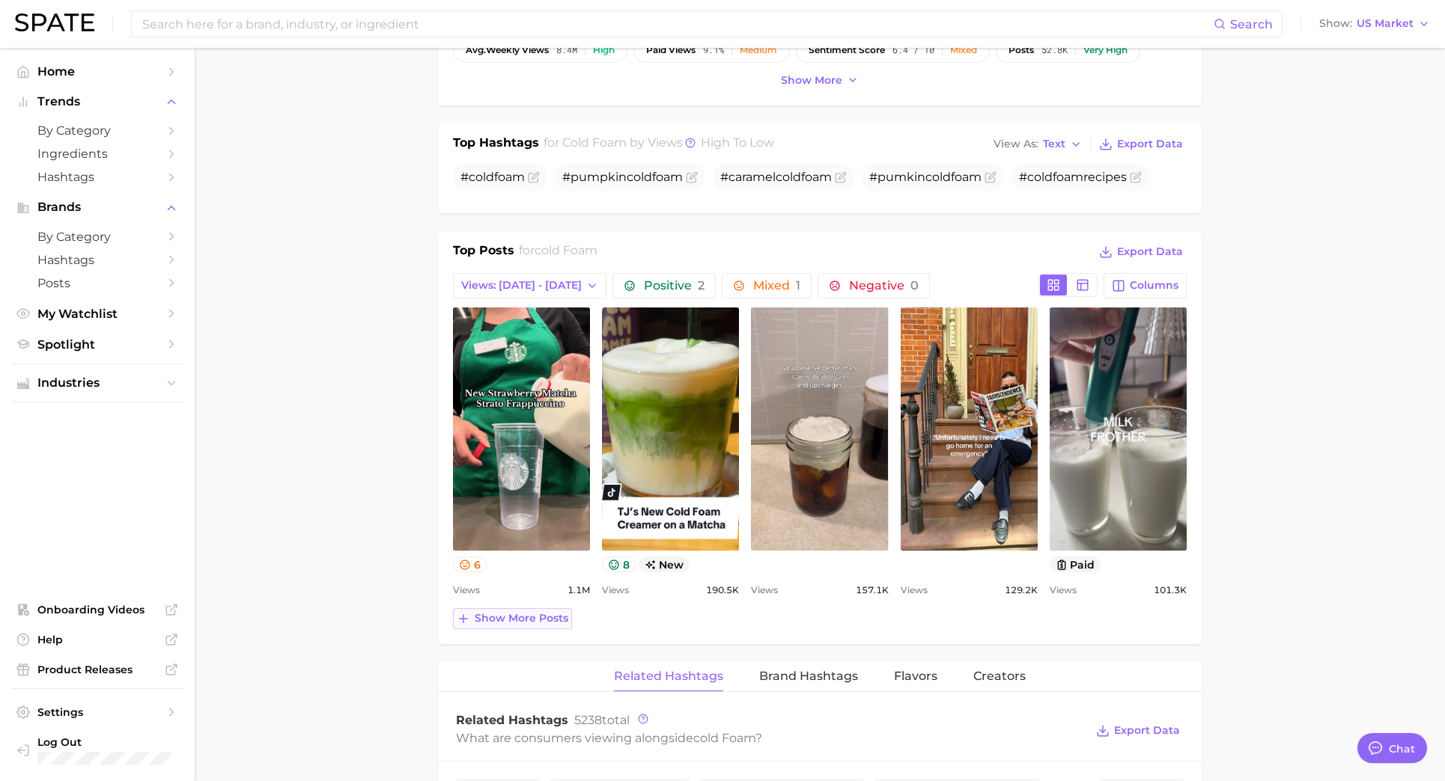
click at [550, 616] on span "Show more posts" at bounding box center [522, 618] width 94 height 13
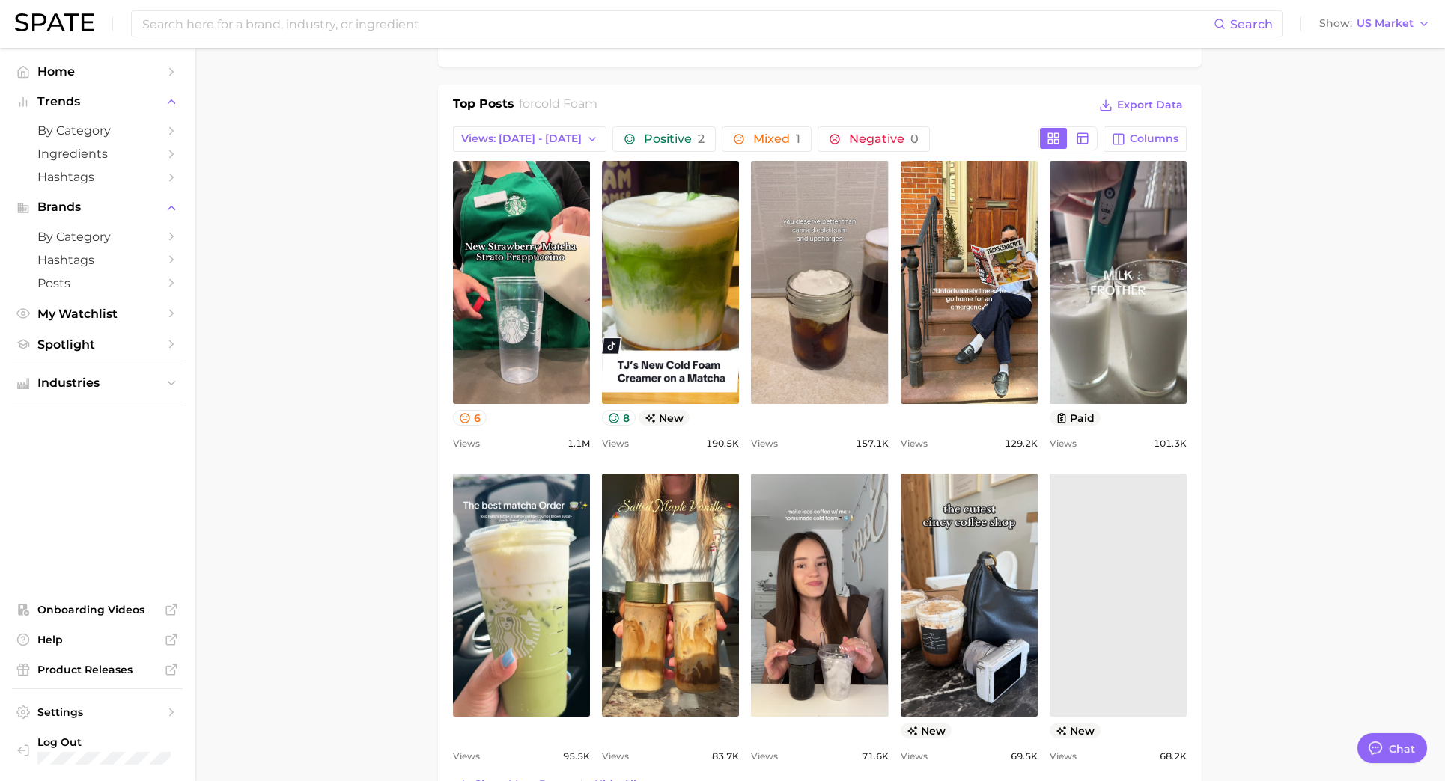
scroll to position [708, 0]
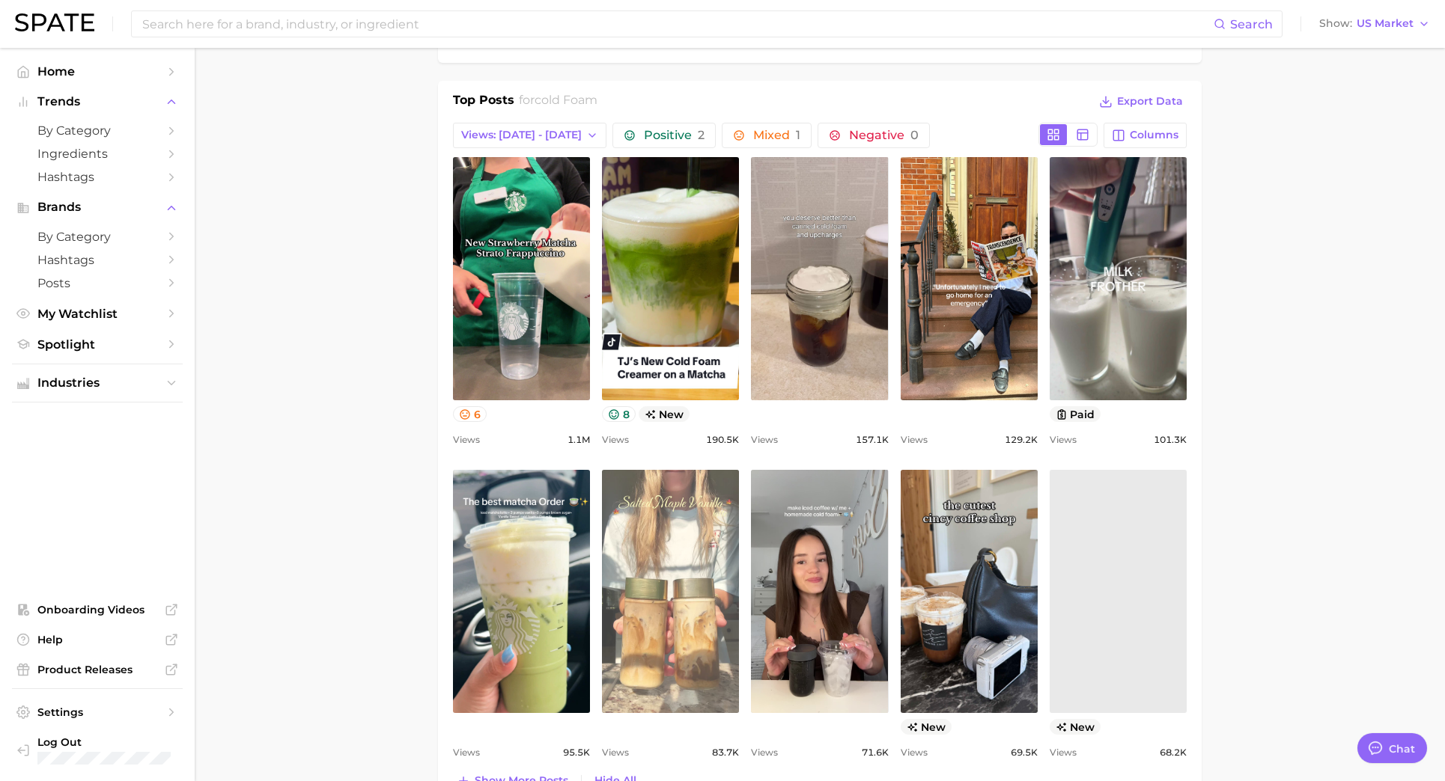
click at [670, 549] on link "view post on TikTok" at bounding box center [670, 591] width 137 height 243
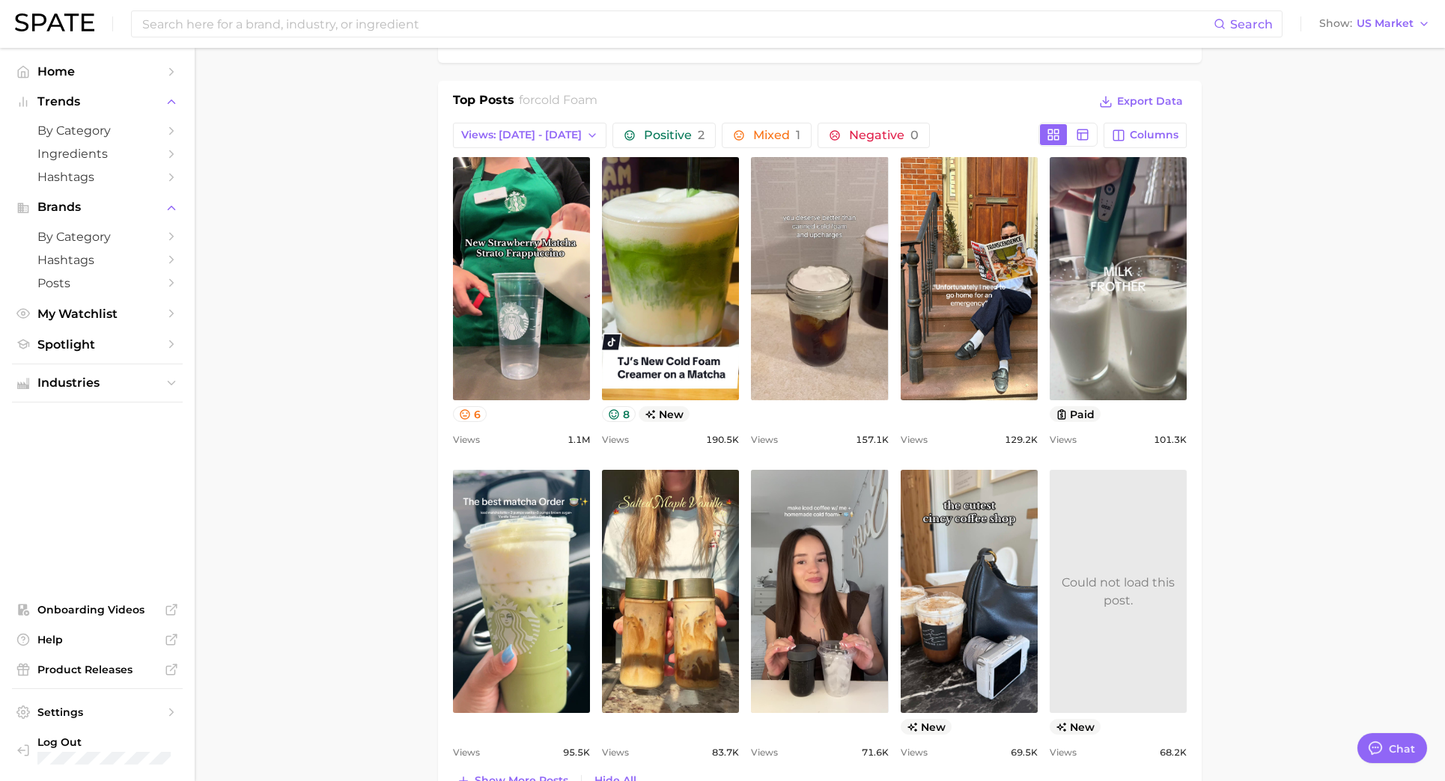
type input "cold foam"
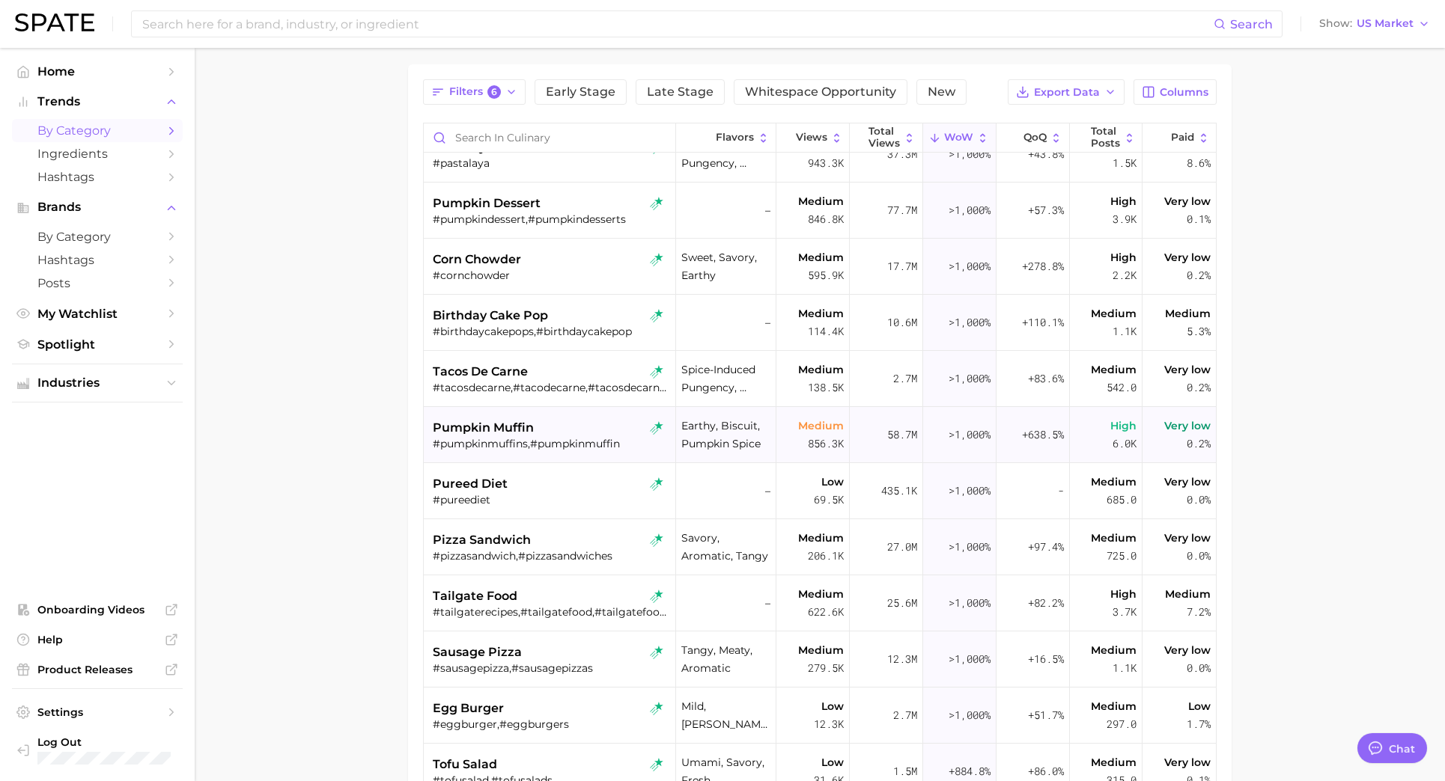
scroll to position [549, 0]
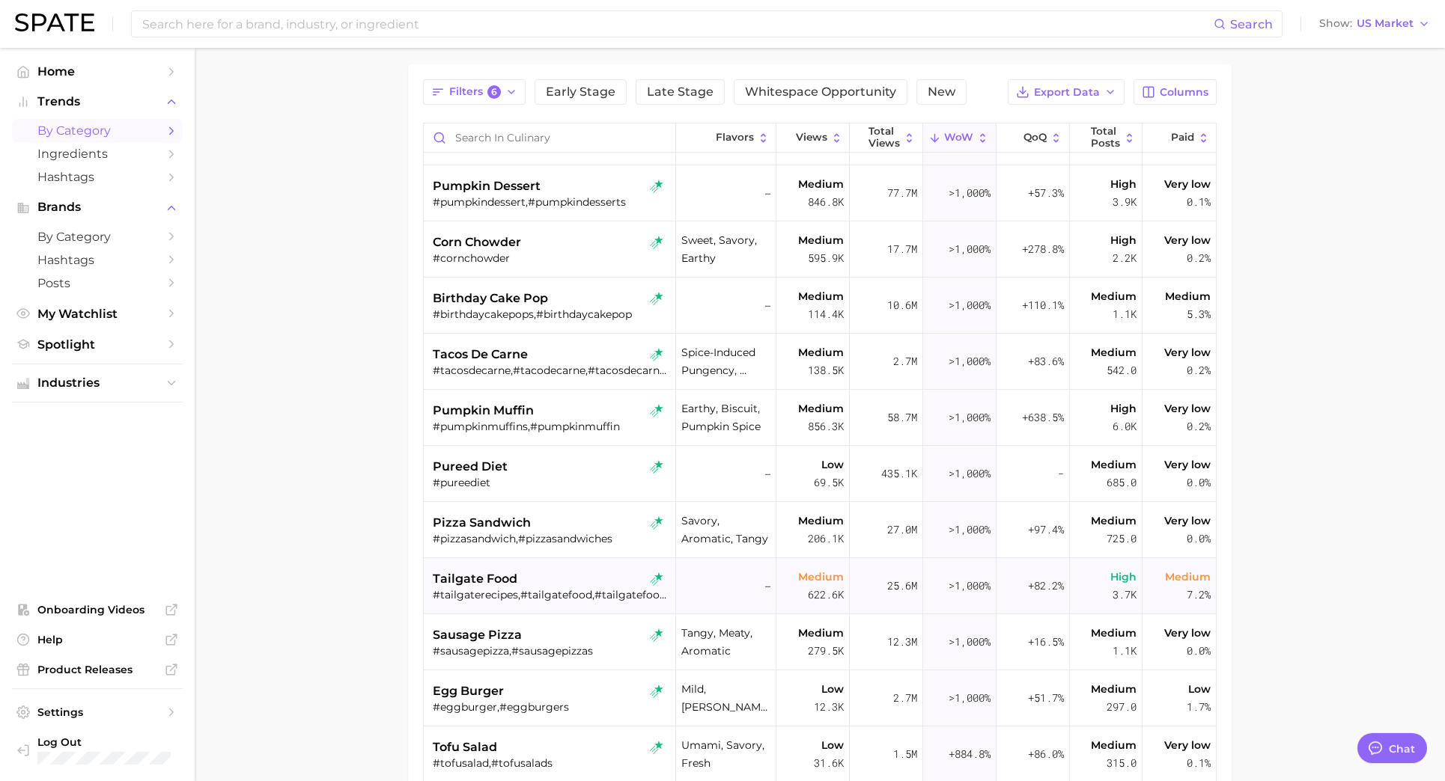
click at [571, 580] on div "tailgate food" at bounding box center [551, 579] width 237 height 18
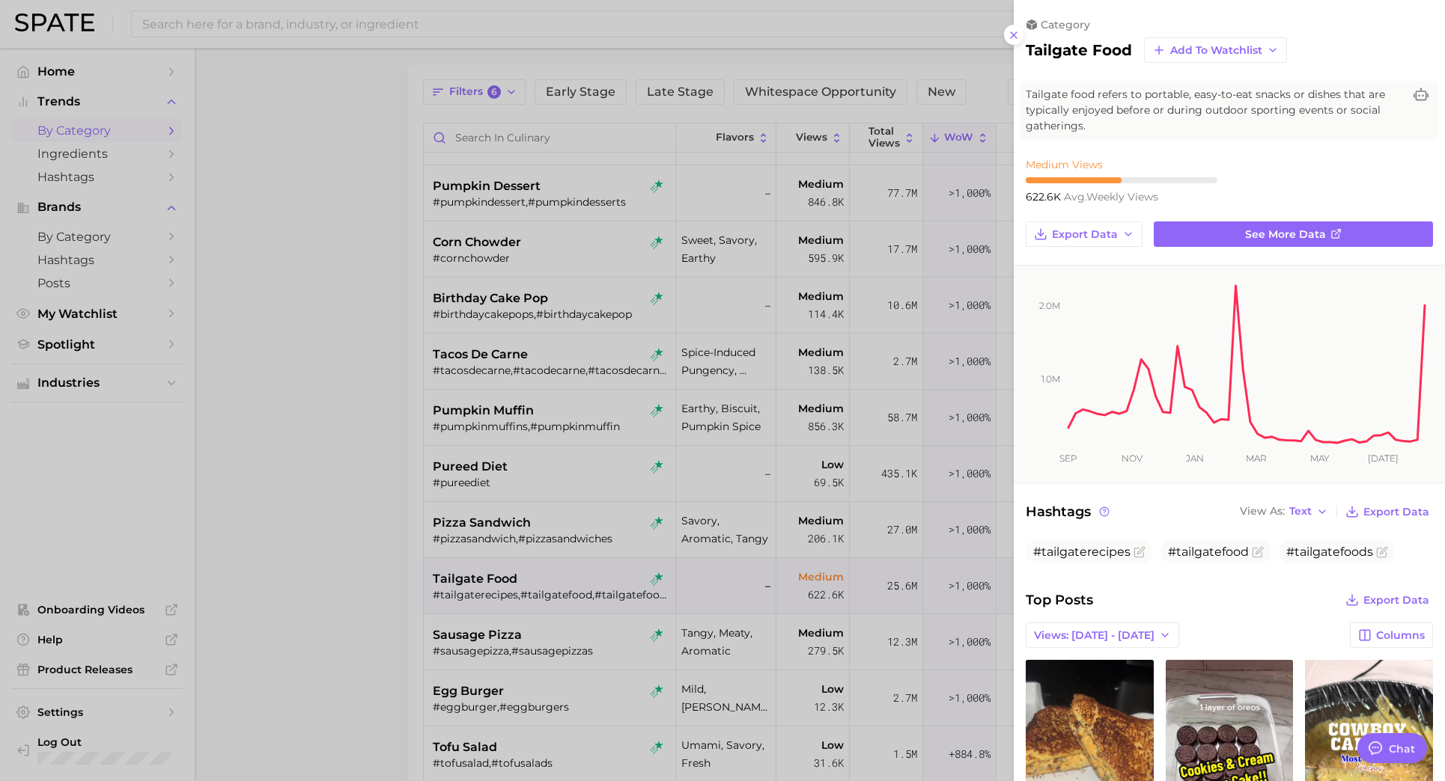
scroll to position [0, 0]
click at [870, 569] on div at bounding box center [722, 390] width 1445 height 781
